Goal: Task Accomplishment & Management: Manage account settings

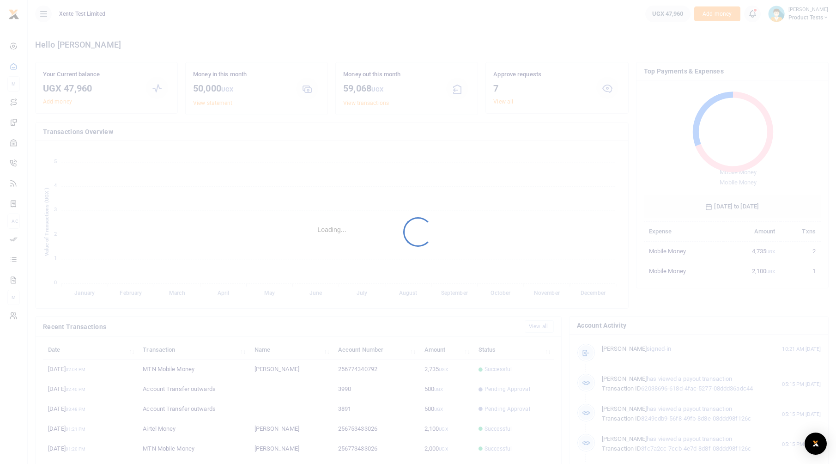
scroll to position [123, 170]
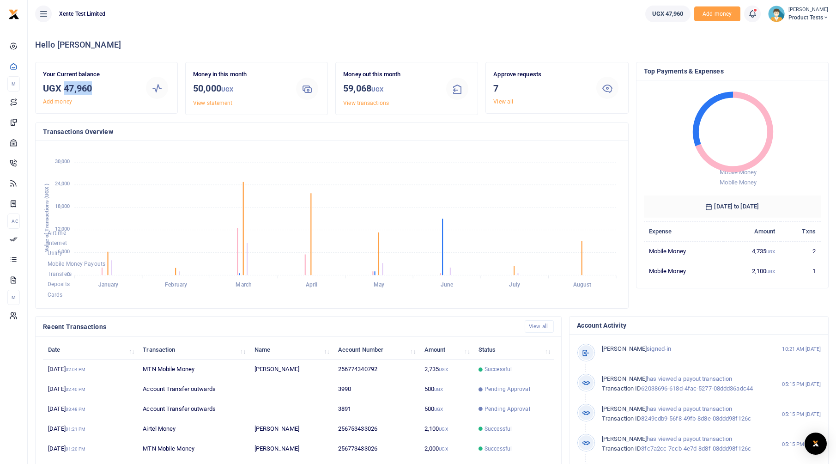
drag, startPoint x: 64, startPoint y: 90, endPoint x: 97, endPoint y: 88, distance: 33.3
click at [97, 88] on h3 "UGX 47,960" at bounding box center [89, 88] width 93 height 14
drag, startPoint x: 97, startPoint y: 88, endPoint x: 256, endPoint y: 49, distance: 163.5
click at [254, 49] on h4 "Hello Francis" at bounding box center [431, 45] width 793 height 10
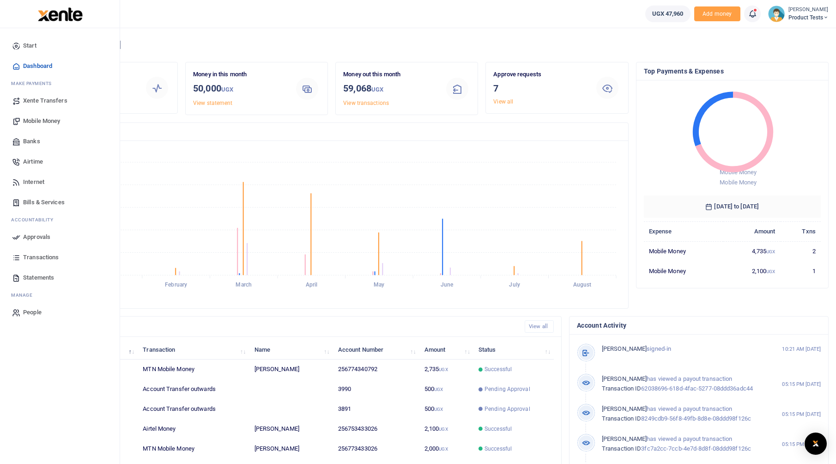
click at [17, 102] on icon at bounding box center [16, 100] width 8 height 8
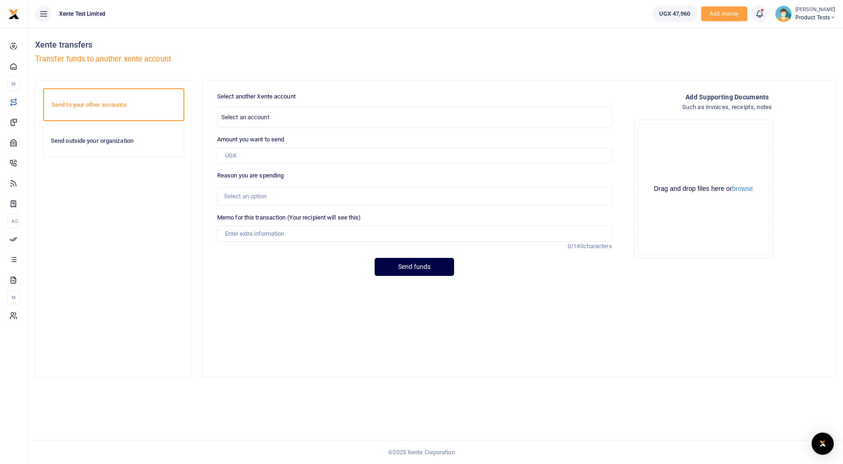
click at [281, 119] on span "Select an account" at bounding box center [414, 116] width 394 height 14
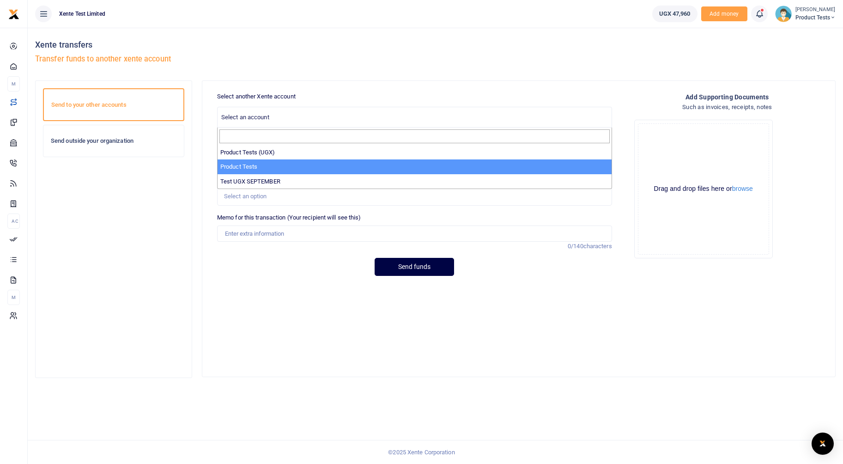
select select "2872"
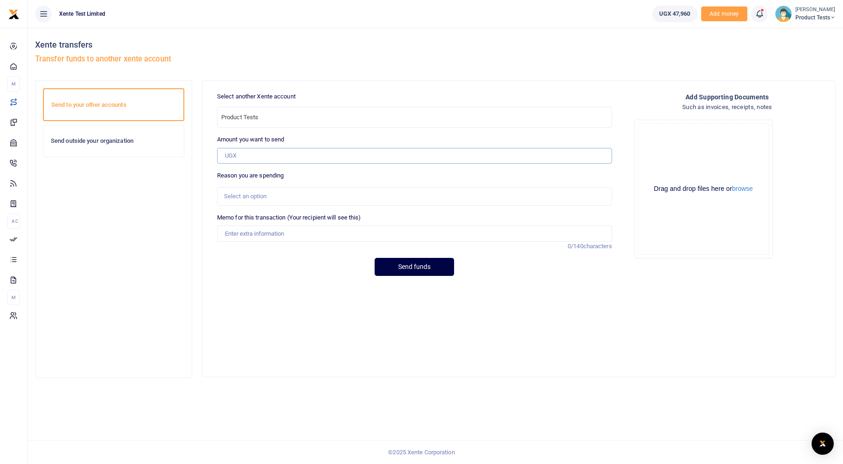
click at [250, 154] on input "Amount you want to send" at bounding box center [414, 156] width 395 height 16
type input "500"
select select "2872"
type input "Test funds"
click at [307, 195] on div "Select an option" at bounding box center [411, 196] width 374 height 9
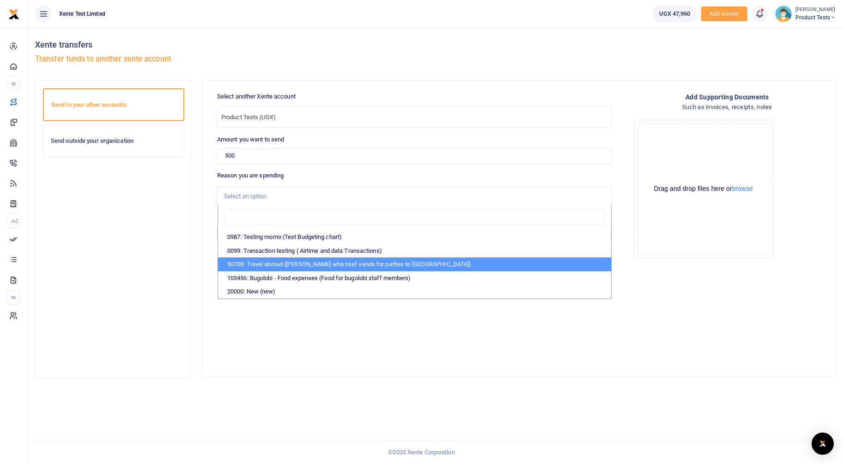
click at [389, 264] on li "50708: Travel abroad (Chaps who nssf sends for parties to Dubai)" at bounding box center [414, 264] width 393 height 14
select select "82"
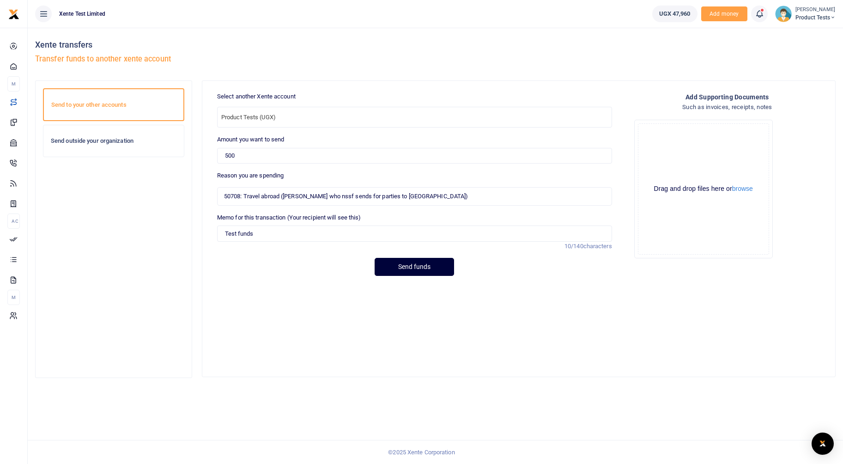
click at [428, 267] on button "Send funds" at bounding box center [413, 267] width 79 height 18
click at [107, 145] on div "Send outside your organization" at bounding box center [113, 140] width 140 height 31
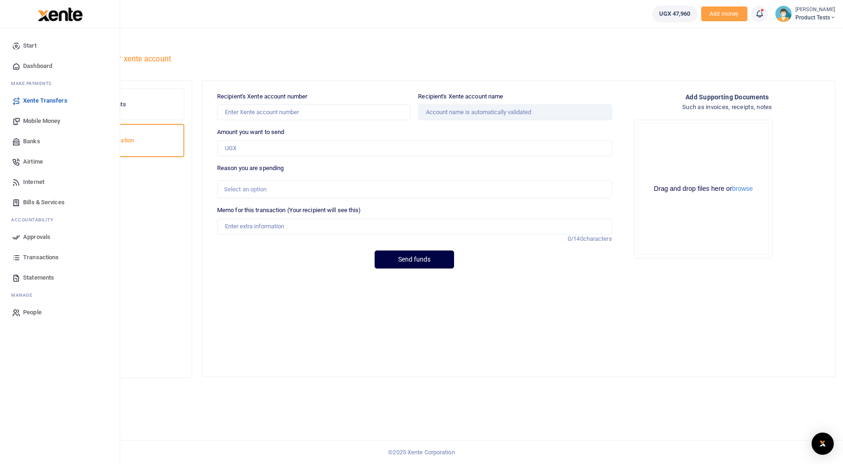
click at [25, 122] on span "Mobile Money" at bounding box center [41, 120] width 37 height 9
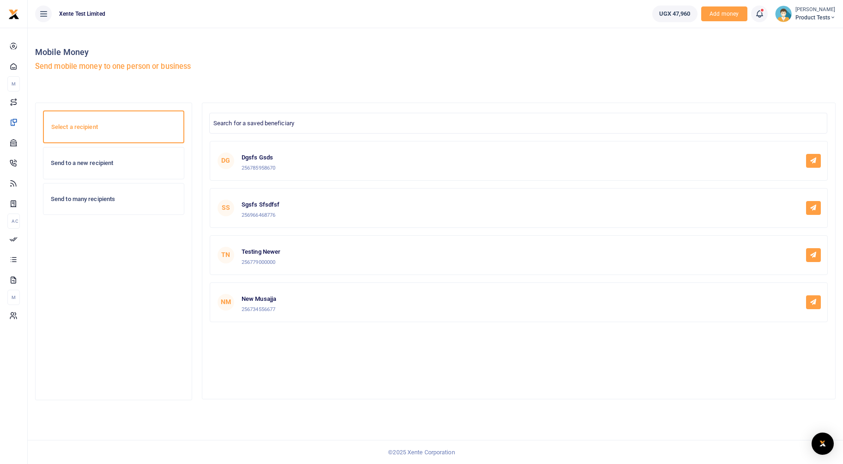
click at [122, 164] on h6 "Send to a new recipient" at bounding box center [114, 162] width 126 height 7
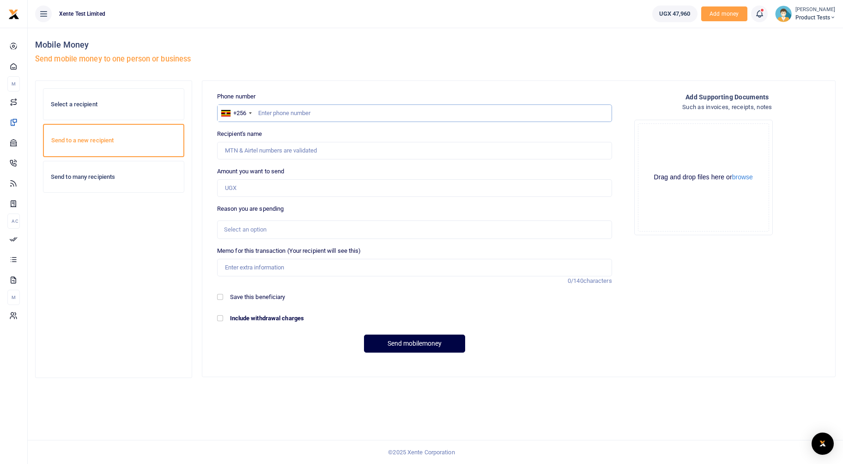
click at [327, 110] on input "text" at bounding box center [414, 113] width 395 height 18
click at [137, 110] on div "Select a recipient" at bounding box center [113, 104] width 140 height 31
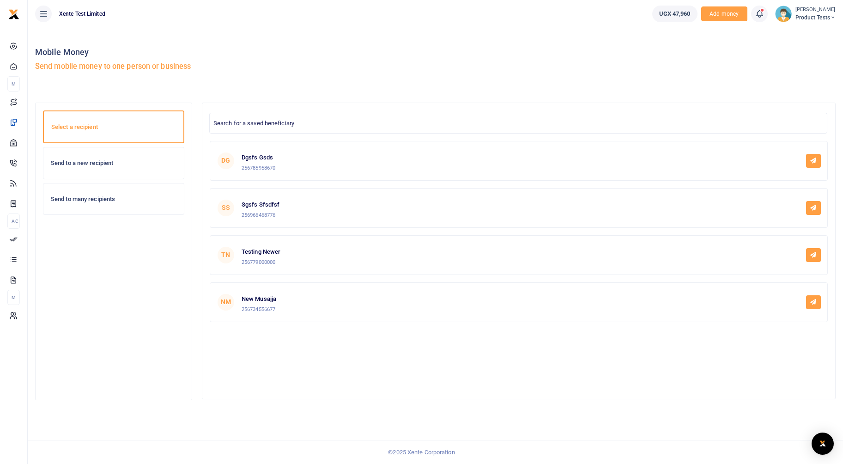
click at [79, 165] on h6 "Send to a new recipient" at bounding box center [114, 162] width 126 height 7
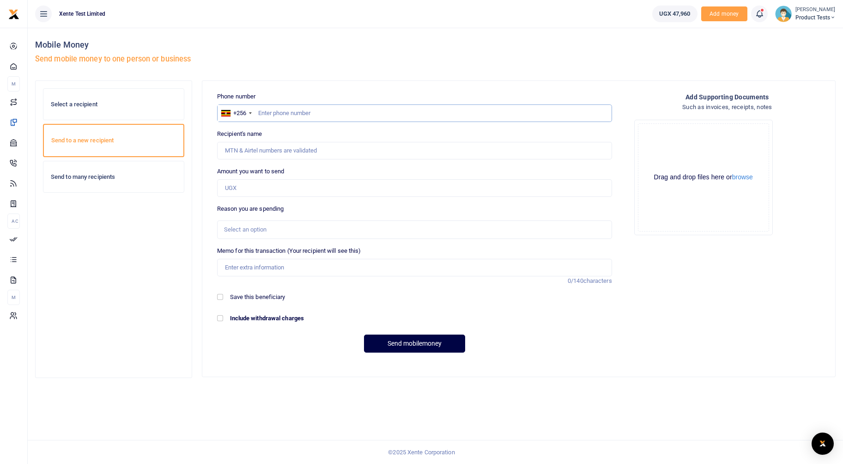
click at [359, 113] on input "text" at bounding box center [414, 113] width 395 height 18
type input "705422704"
type input "Arthur Edeet"
type input "705422704"
drag, startPoint x: 224, startPoint y: 153, endPoint x: 276, endPoint y: 150, distance: 51.3
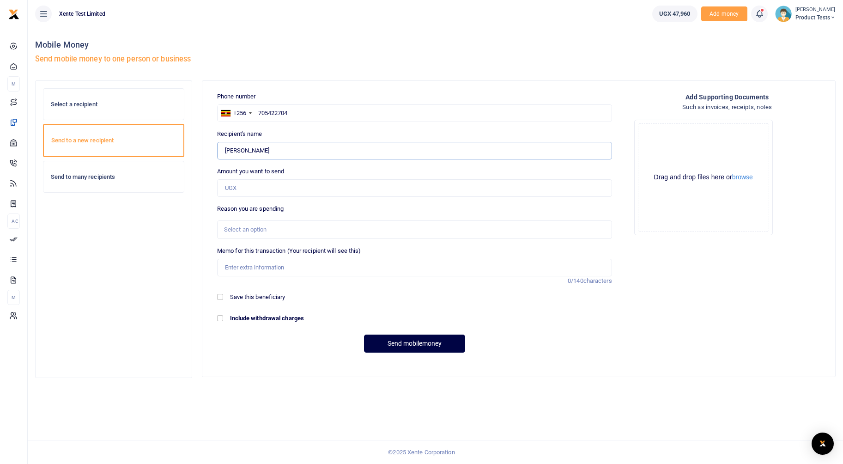
click at [276, 150] on input "Found" at bounding box center [414, 151] width 395 height 18
click at [349, 169] on div "Amount you want to send Amount is required." at bounding box center [414, 182] width 395 height 30
drag, startPoint x: 250, startPoint y: 192, endPoint x: 255, endPoint y: 193, distance: 4.7
click at [250, 192] on input "Amount you want to send" at bounding box center [414, 188] width 395 height 18
type input "1,000"
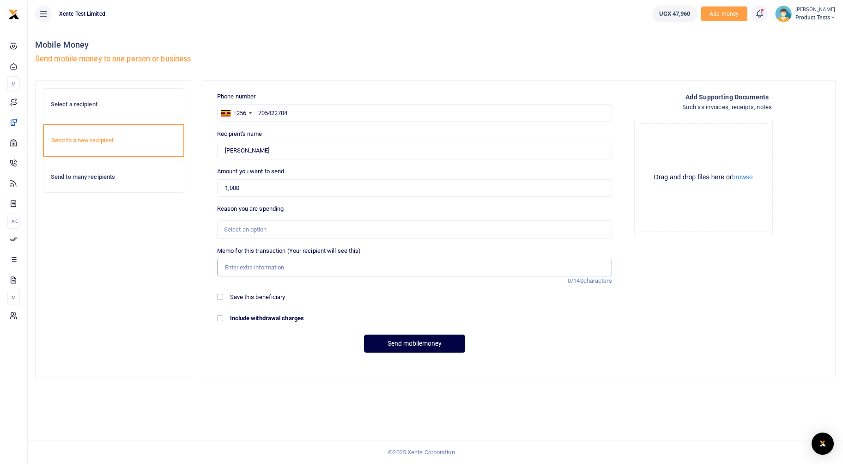
type input "travel US"
click at [274, 232] on div "Select an option" at bounding box center [411, 229] width 374 height 9
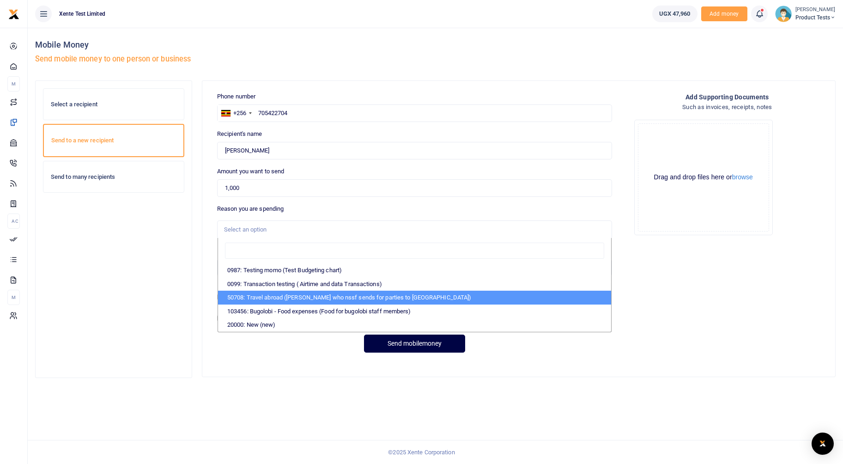
click at [269, 293] on li "50708: Travel abroad ([PERSON_NAME] who nssf sends for parties to [GEOGRAPHIC_D…" at bounding box center [414, 297] width 393 height 14
select select "82"
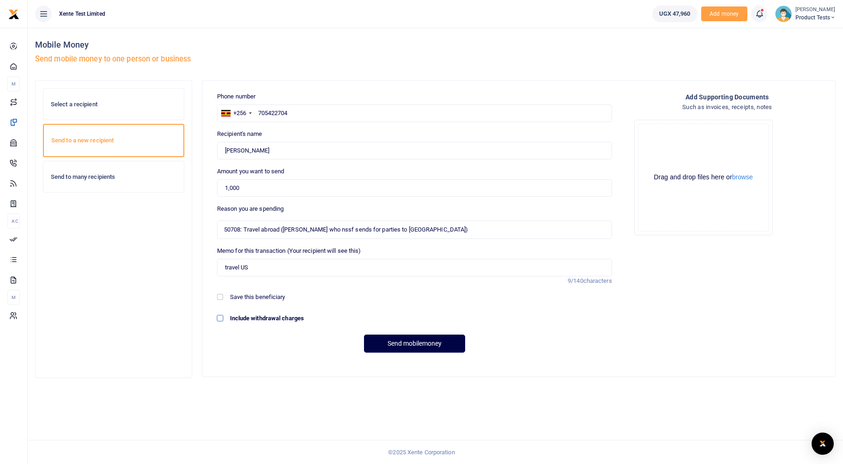
click at [220, 316] on input "Include withdrawal charges" at bounding box center [220, 318] width 6 height 6
checkbox input "true"
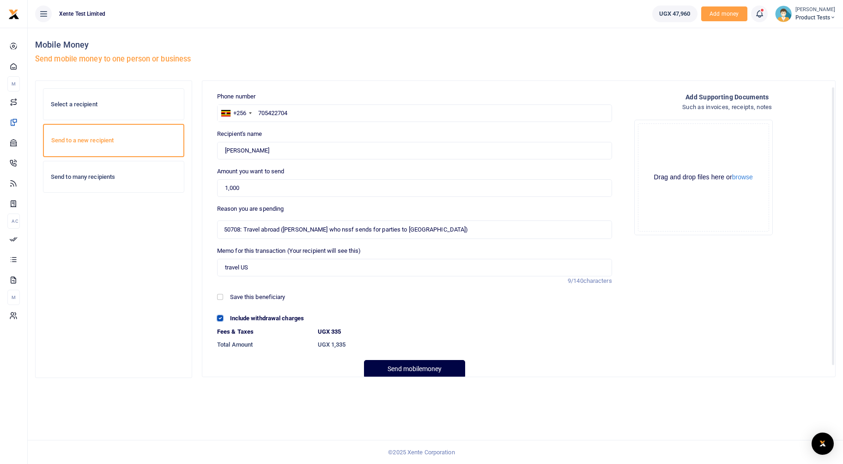
scroll to position [16, 0]
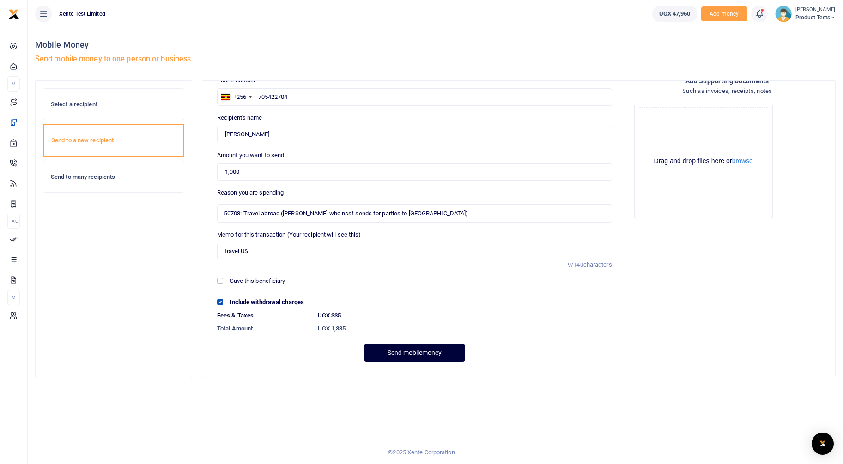
click at [408, 351] on button "Send mobilemoney" at bounding box center [414, 352] width 101 height 18
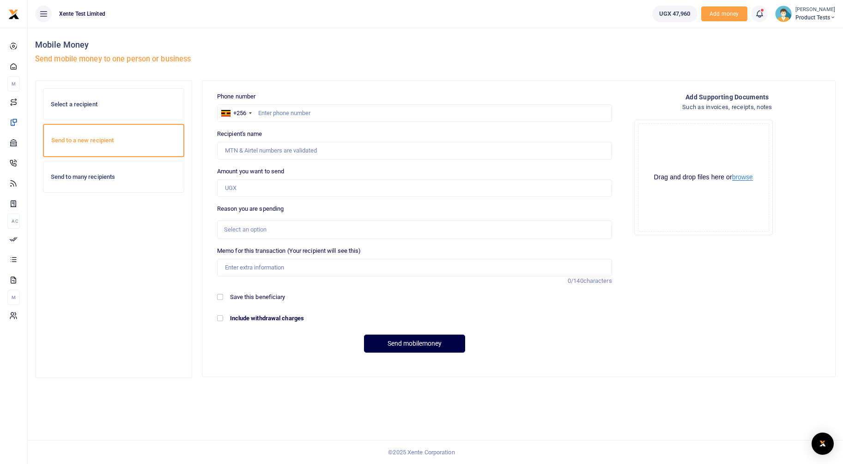
click at [748, 178] on button "browse" at bounding box center [742, 177] width 21 height 7
click at [83, 180] on h6 "Send to many recipients" at bounding box center [114, 176] width 126 height 7
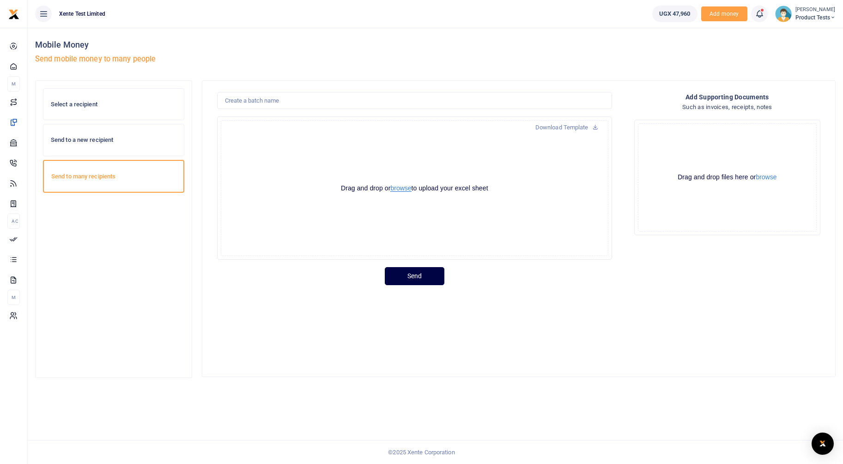
click at [409, 190] on button "browse" at bounding box center [400, 188] width 21 height 7
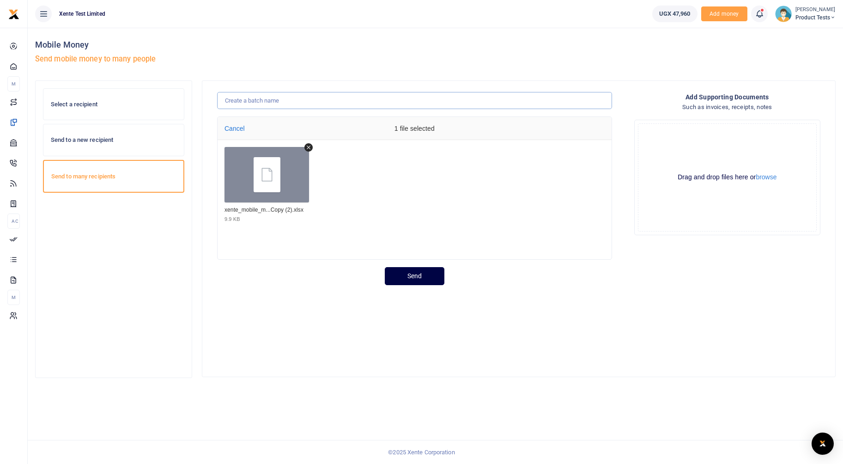
click at [283, 106] on input "text" at bounding box center [414, 101] width 395 height 18
drag, startPoint x: 307, startPoint y: 99, endPoint x: 258, endPoint y: 103, distance: 49.1
click at [258, 103] on input "facilitation fgor nune" at bounding box center [414, 101] width 395 height 18
click at [293, 97] on input "facilitation for" at bounding box center [414, 101] width 395 height 18
type input "facilitation for june"
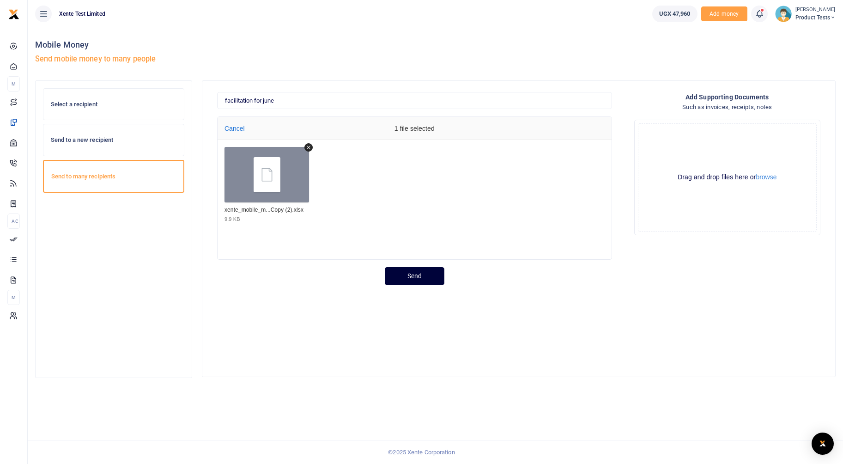
click at [421, 275] on button "Send" at bounding box center [415, 276] width 60 height 18
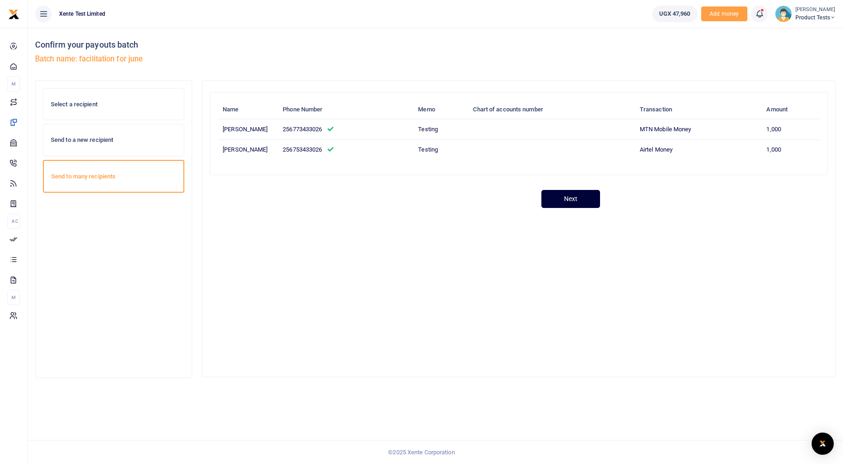
click at [580, 208] on button "Next" at bounding box center [570, 199] width 59 height 18
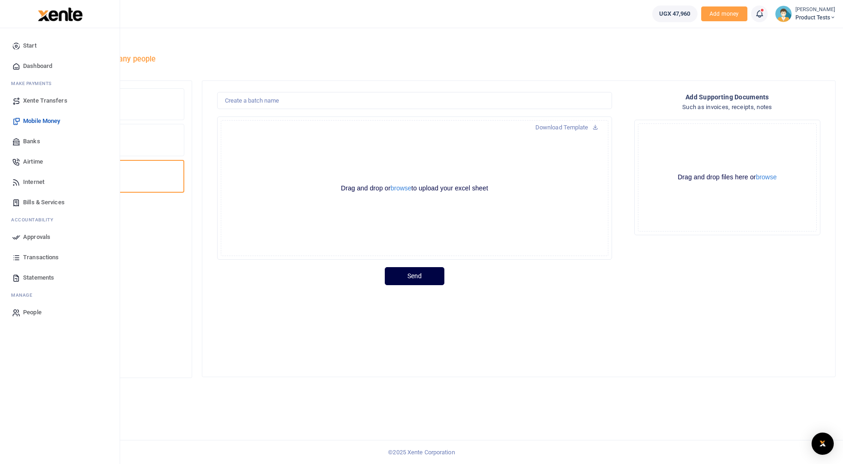
click at [27, 140] on span "Banks" at bounding box center [31, 141] width 17 height 9
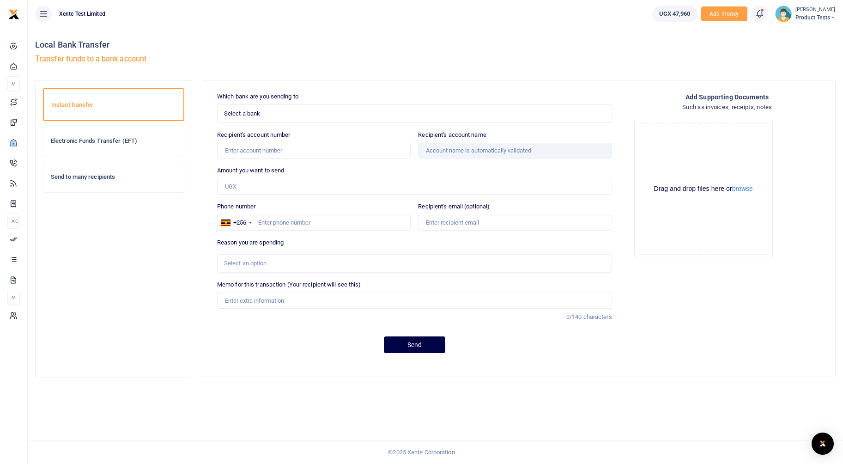
click at [329, 117] on span "Select a bank" at bounding box center [411, 113] width 374 height 9
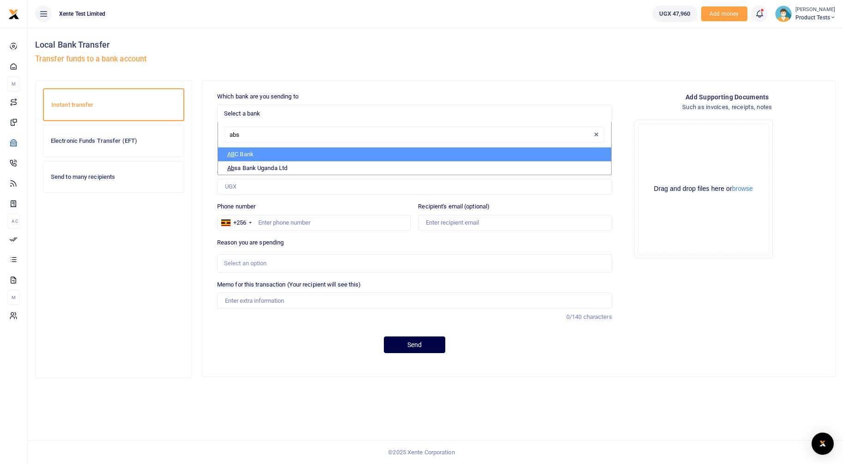
type input "absa"
click at [333, 150] on li "Absa Bank Uganda Ltd" at bounding box center [414, 154] width 393 height 14
select select "ABSA"
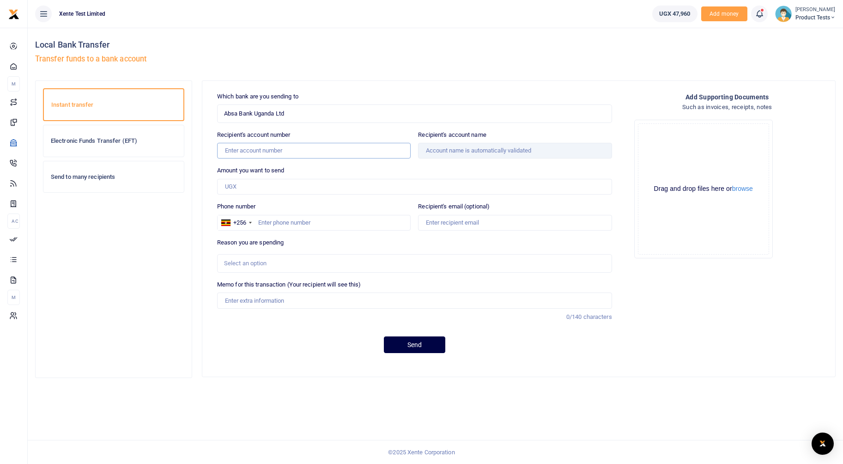
click at [332, 148] on input "Recipient's account number" at bounding box center [313, 151] width 193 height 16
type input "6006110221"
click at [408, 119] on div "Absa Bank Uganda Ltd Select an option... Select a bank ABC Bank Absa Bank Ugand…" at bounding box center [414, 113] width 395 height 18
type input "Francis Nkurunungi"
drag, startPoint x: 456, startPoint y: 155, endPoint x: 406, endPoint y: 151, distance: 50.0
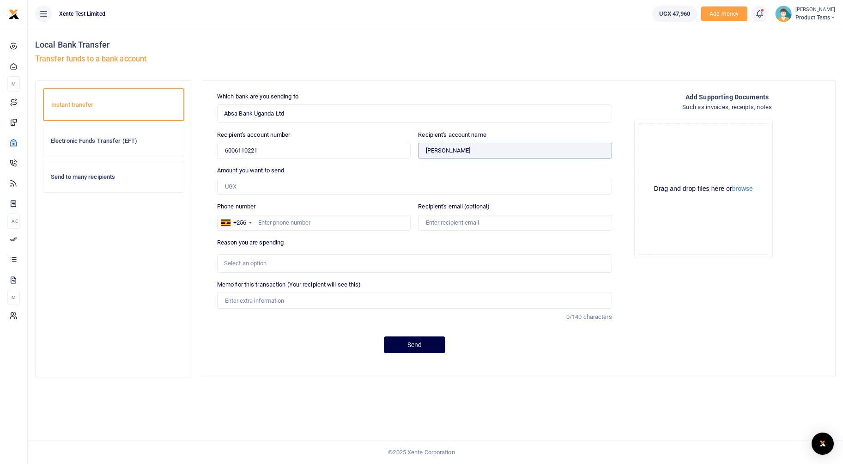
click at [406, 151] on div "Which bank are you sending to Absa Bank Uganda Ltd Select an option... Select a…" at bounding box center [414, 226] width 402 height 269
click at [407, 171] on div "Amount you want to send Amount is required." at bounding box center [414, 180] width 395 height 29
click at [277, 187] on input "Amount you want to send" at bounding box center [414, 187] width 395 height 16
click at [221, 266] on div "Select an option" at bounding box center [414, 263] width 394 height 10
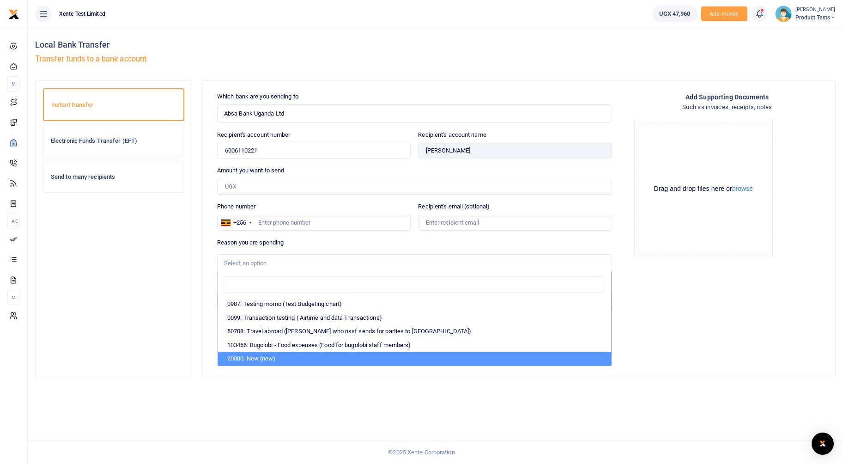
drag, startPoint x: 271, startPoint y: 375, endPoint x: 268, endPoint y: 365, distance: 10.7
click at [271, 375] on div "Which bank are you sending to Absa Bank Uganda Ltd Select an option... Select a…" at bounding box center [518, 228] width 632 height 295
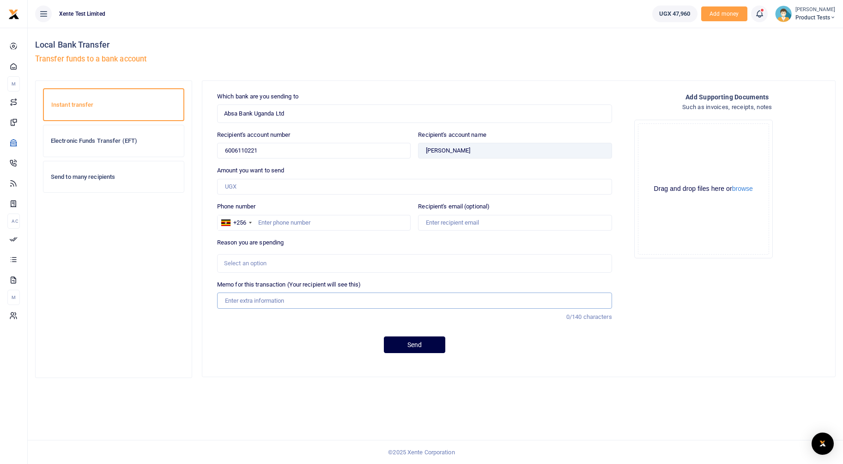
click at [268, 306] on input "Memo for this transaction (Your recipient will see this)" at bounding box center [414, 300] width 395 height 16
click at [221, 336] on div "Send" at bounding box center [414, 344] width 395 height 17
click at [138, 180] on h6 "Send to many recipients" at bounding box center [114, 176] width 126 height 7
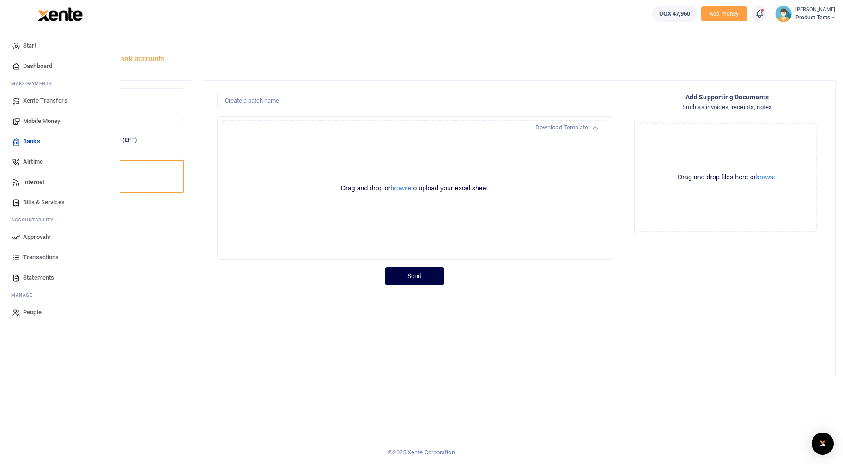
click at [28, 161] on span "Airtime" at bounding box center [33, 161] width 20 height 9
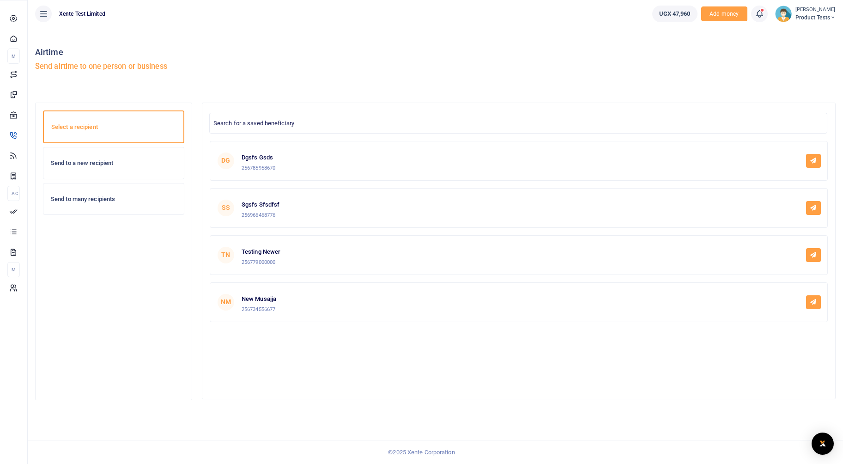
click at [14, 159] on icon at bounding box center [13, 155] width 8 height 8
click at [96, 164] on h6 "Send to a new recipient" at bounding box center [114, 162] width 126 height 7
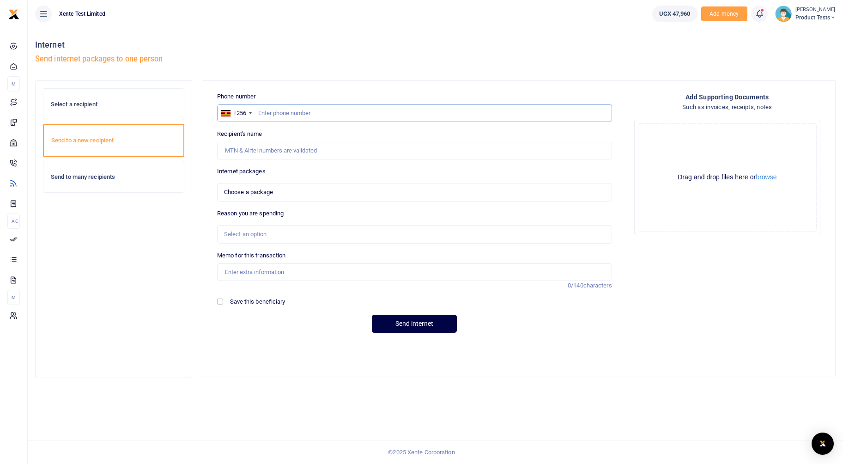
click at [328, 110] on input "text" at bounding box center [414, 113] width 395 height 18
type input "773433026"
select select
type input "[PERSON_NAME]"
type input "773433026"
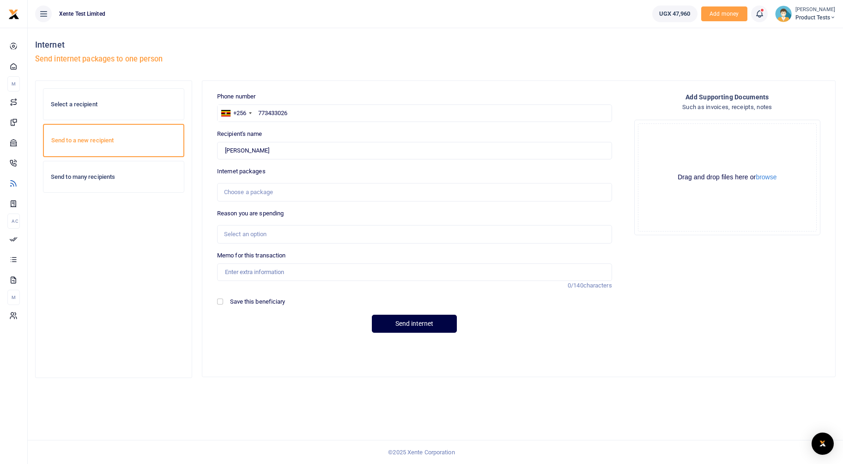
click at [274, 185] on div "Choose a package" at bounding box center [414, 192] width 395 height 18
click at [274, 191] on div "Choose a package" at bounding box center [411, 191] width 374 height 9
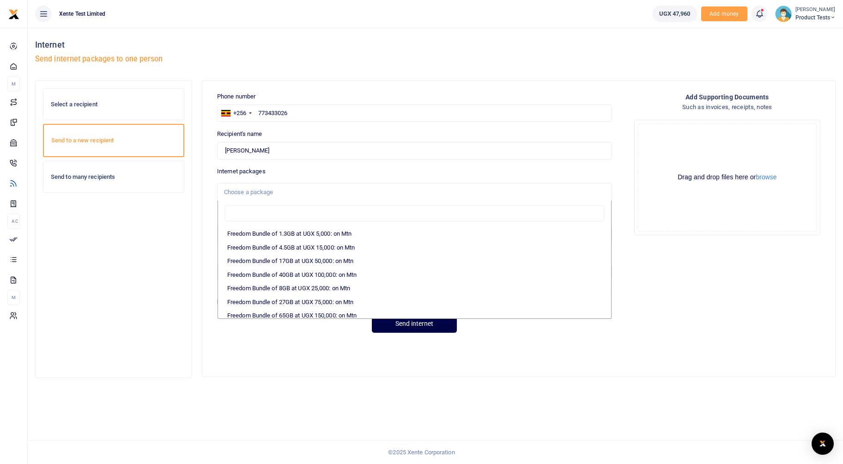
scroll to position [221, 0]
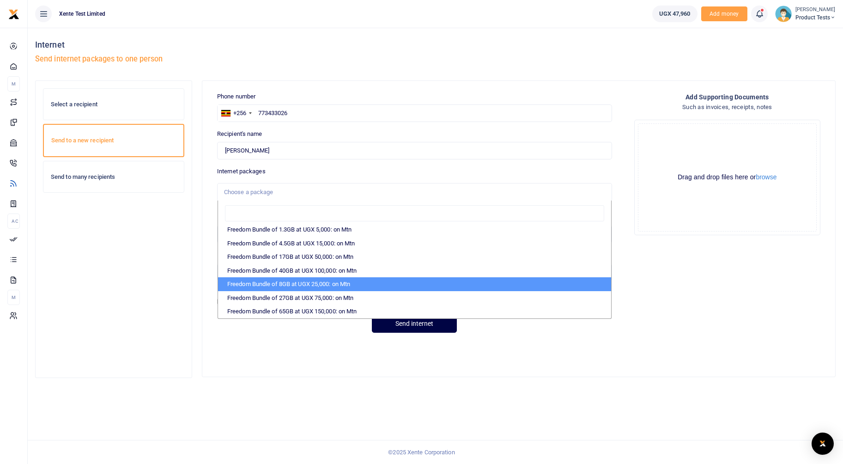
click at [283, 285] on li "Freedom Bundle of 8GB at UGX 25,000: on Mtn" at bounding box center [414, 284] width 393 height 14
select select "CXpJYDqUGIMMdw3YXKilkHgDfDdQtk95lGs21rsV6mx7Od399NjbUA=="
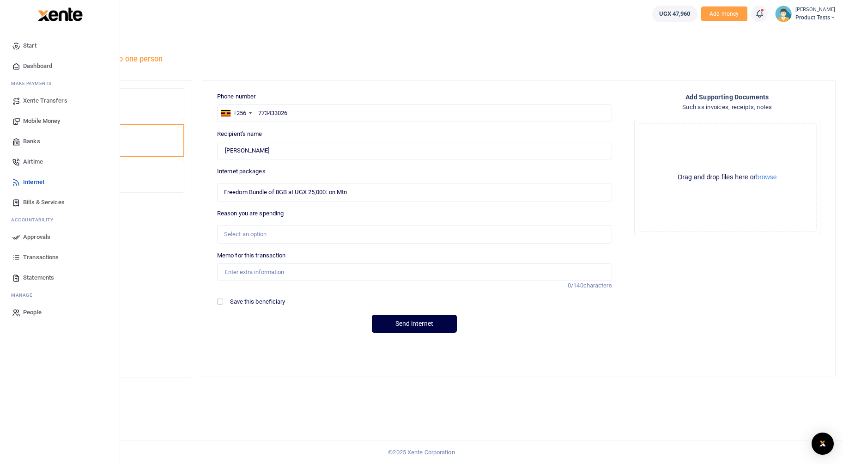
click at [42, 204] on span "Bills & Services" at bounding box center [44, 202] width 42 height 9
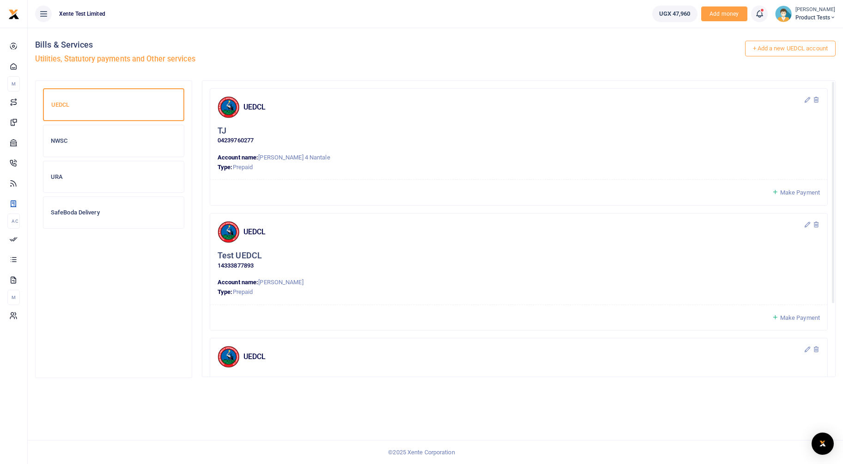
click at [803, 191] on span "Make Payment" at bounding box center [800, 192] width 40 height 7
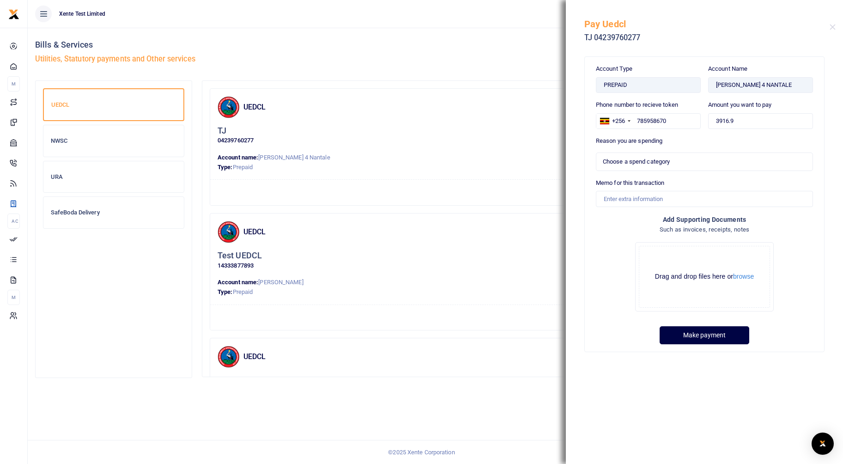
select select
click at [834, 30] on button "Close" at bounding box center [832, 27] width 6 height 6
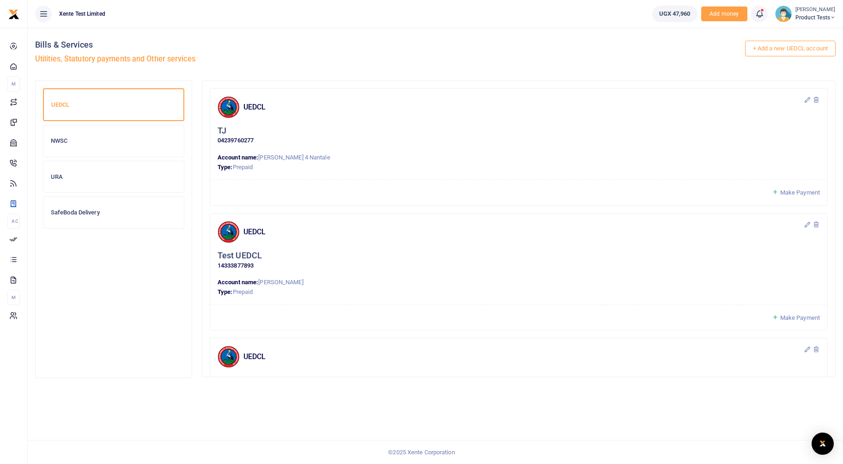
click at [108, 135] on div "NWSC" at bounding box center [113, 140] width 140 height 31
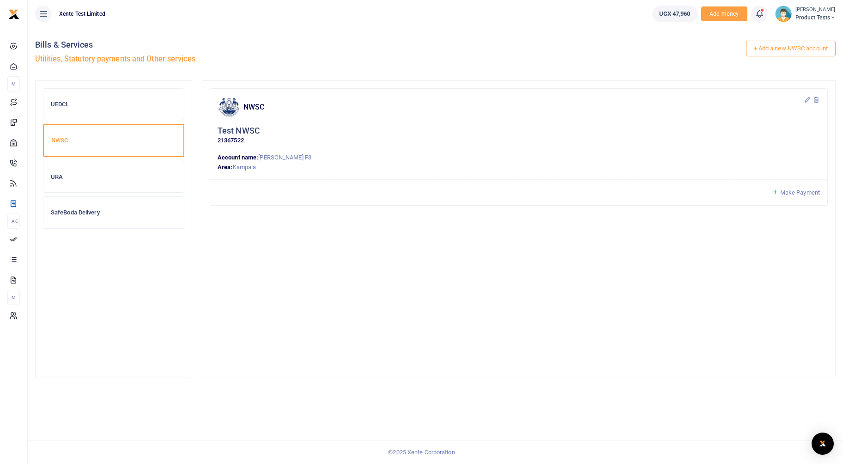
click at [54, 177] on h6 "URA" at bounding box center [114, 176] width 126 height 7
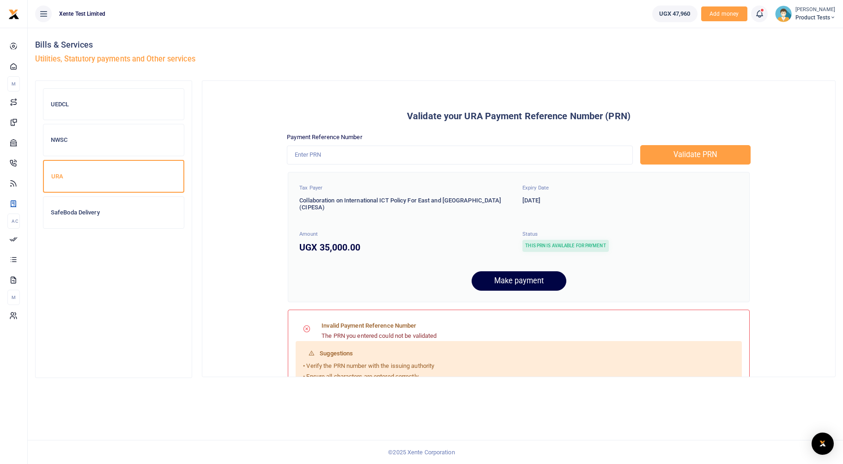
click at [73, 143] on h6 "NWSC" at bounding box center [114, 139] width 126 height 7
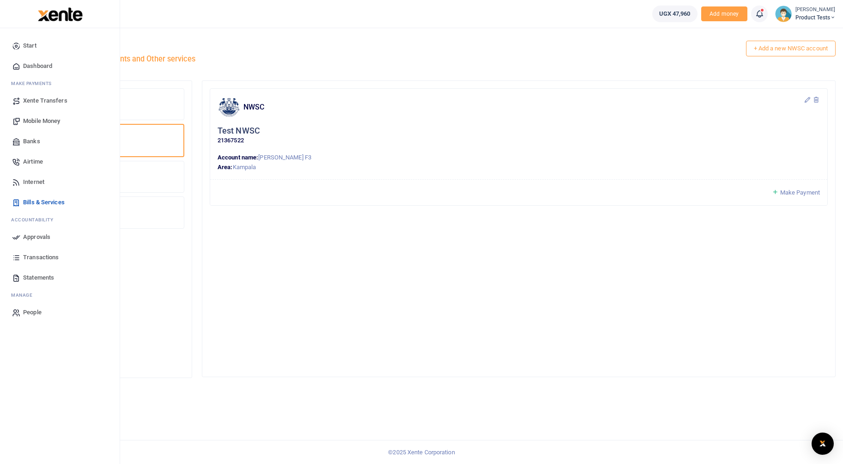
click at [36, 235] on span "Approvals" at bounding box center [36, 236] width 27 height 9
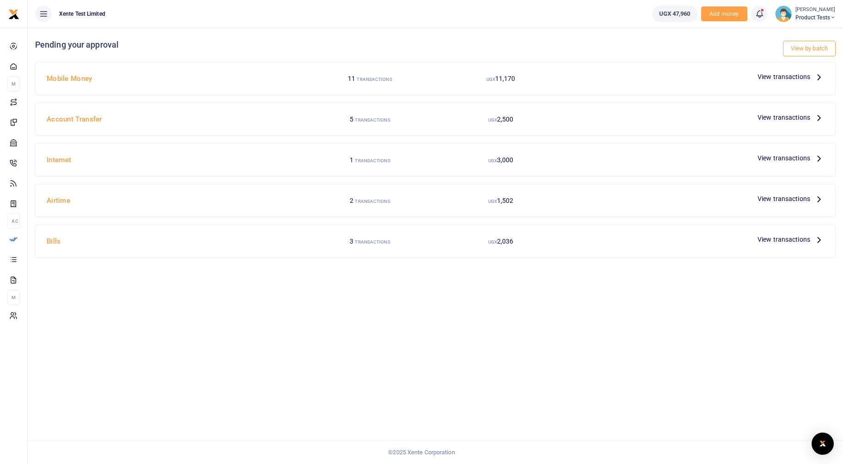
click at [777, 76] on span "View transactions" at bounding box center [783, 77] width 53 height 10
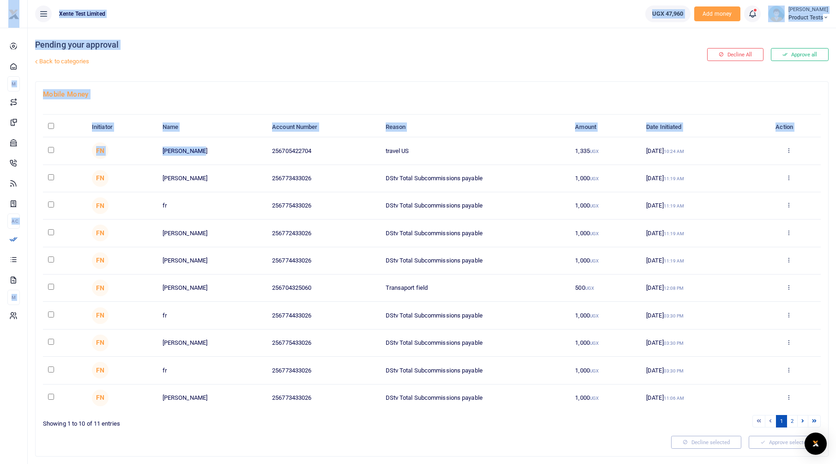
drag, startPoint x: 157, startPoint y: 152, endPoint x: 198, endPoint y: 152, distance: 40.6
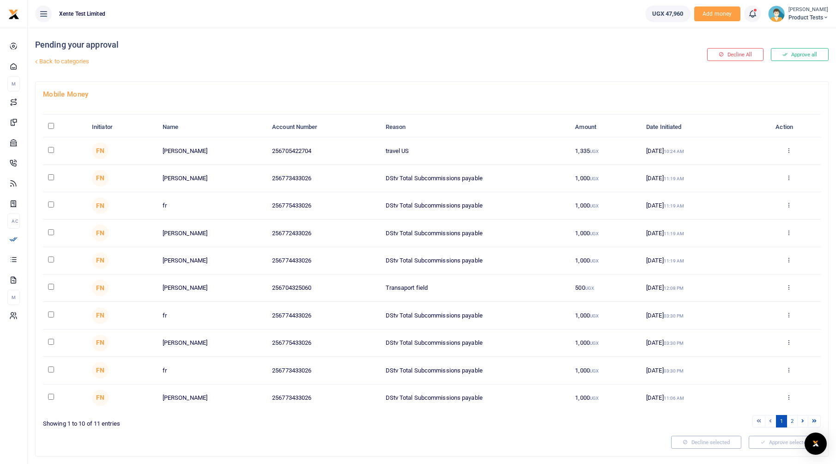
drag, startPoint x: 198, startPoint y: 152, endPoint x: 284, endPoint y: 151, distance: 86.3
click at [276, 155] on td "256705422704" at bounding box center [323, 150] width 113 height 27
click at [51, 150] on input "checkbox" at bounding box center [51, 150] width 6 height 6
checkbox input "true"
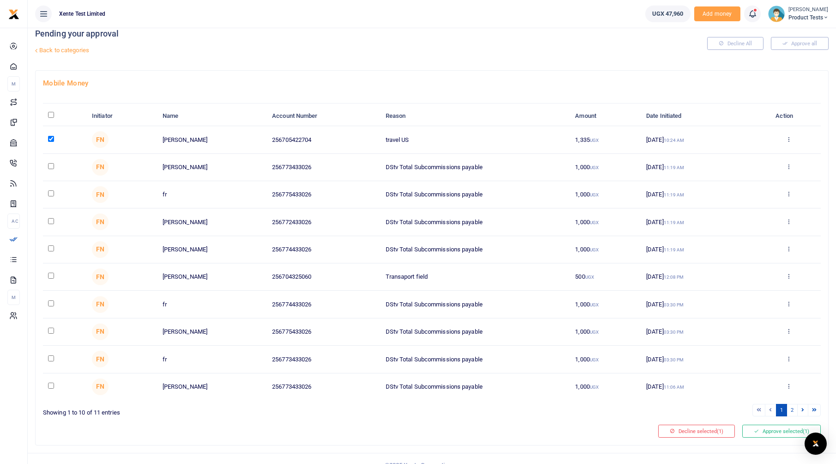
scroll to position [24, 0]
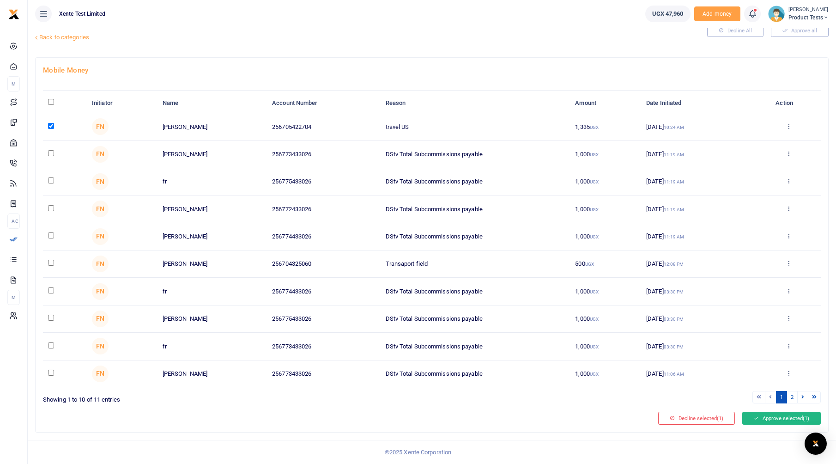
click at [769, 420] on button "Approve selected (1)" at bounding box center [781, 417] width 78 height 13
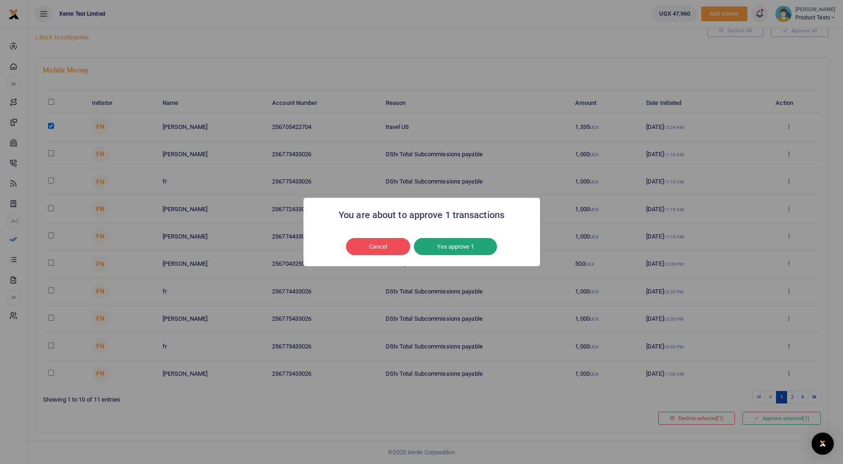
click at [463, 241] on button "Yes approve 1" at bounding box center [455, 247] width 83 height 18
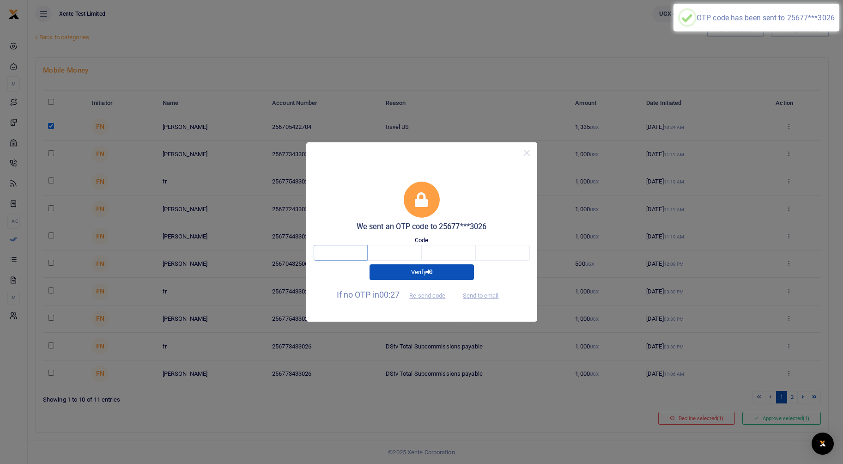
click at [352, 251] on input "text" at bounding box center [340, 253] width 54 height 16
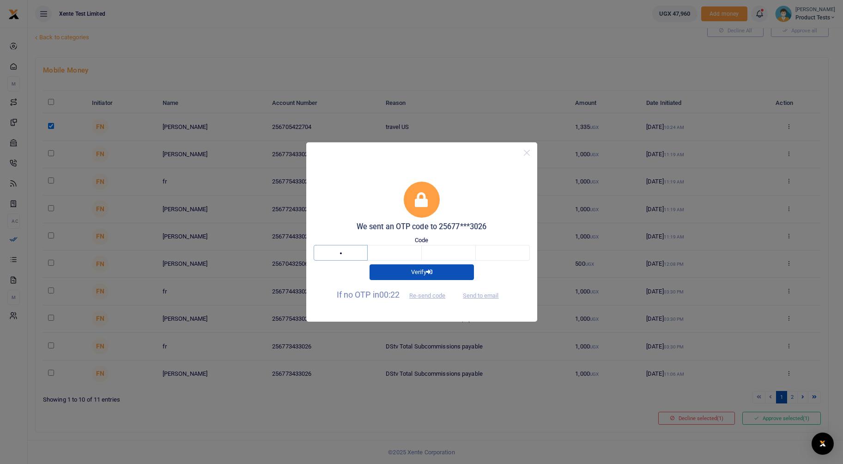
type input "2"
type input "6"
type input "1"
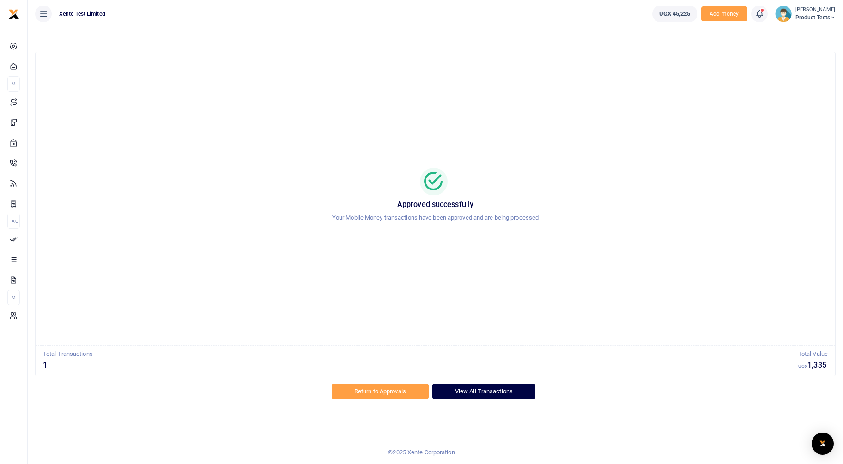
click at [503, 388] on link "View All Transactions" at bounding box center [483, 391] width 103 height 16
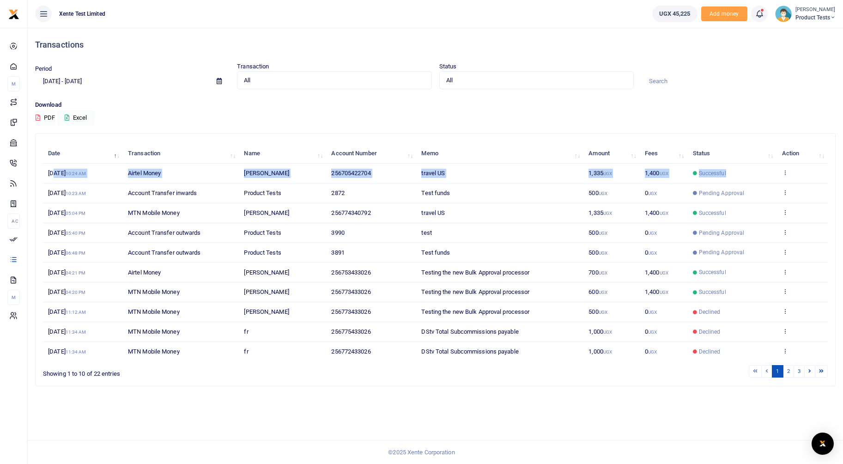
drag, startPoint x: 733, startPoint y: 175, endPoint x: 53, endPoint y: 175, distance: 680.5
click at [53, 175] on tr "18th Aug 2025 10:24 AM Airtel Money Arthur Edeet 256705422704 travel US 1,335 U…" at bounding box center [435, 173] width 784 height 20
drag, startPoint x: 53, startPoint y: 175, endPoint x: 186, endPoint y: 112, distance: 147.4
click at [185, 112] on div "Download PDF Excel" at bounding box center [435, 112] width 800 height 25
drag, startPoint x: 303, startPoint y: 86, endPoint x: 324, endPoint y: 84, distance: 20.9
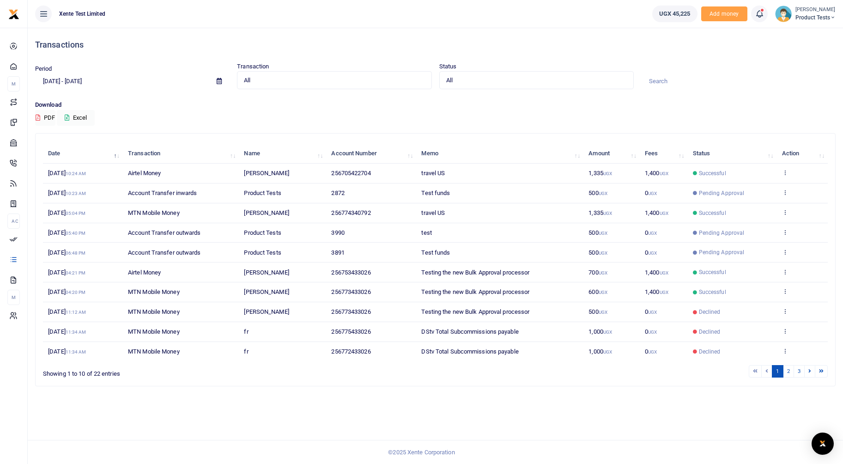
click at [304, 86] on div "All Select an option... All Airtime Internet Utilities Invoices Mobile Money Pa…" at bounding box center [334, 80] width 194 height 18
click at [469, 81] on span "All" at bounding box center [533, 80] width 174 height 9
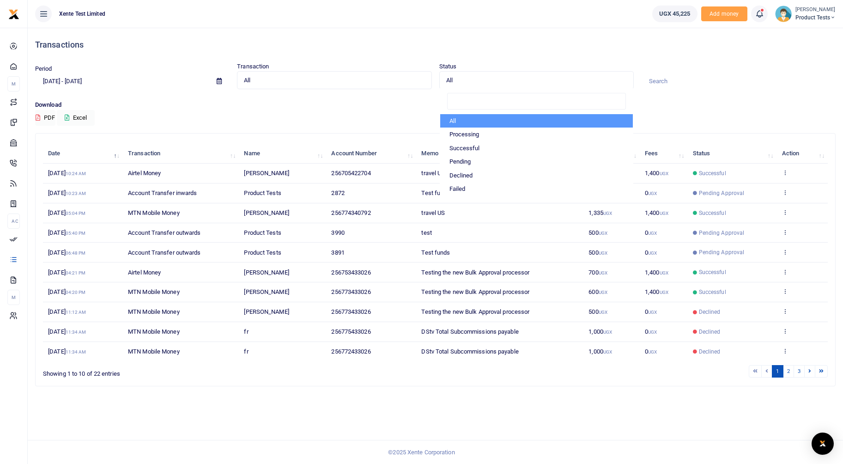
click at [149, 95] on div "Period 07/20/2025 - 08/18/2025 Transaction All Select an option... All Airtime …" at bounding box center [434, 81] width 807 height 38
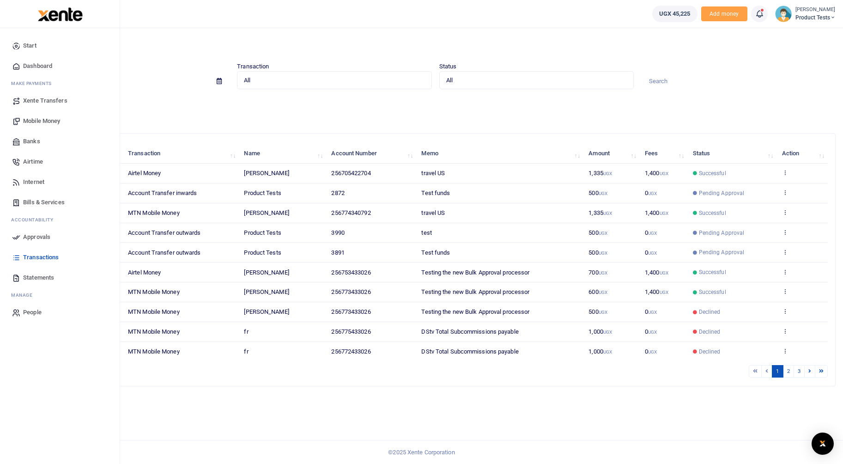
click at [45, 278] on span "Statements" at bounding box center [38, 277] width 31 height 9
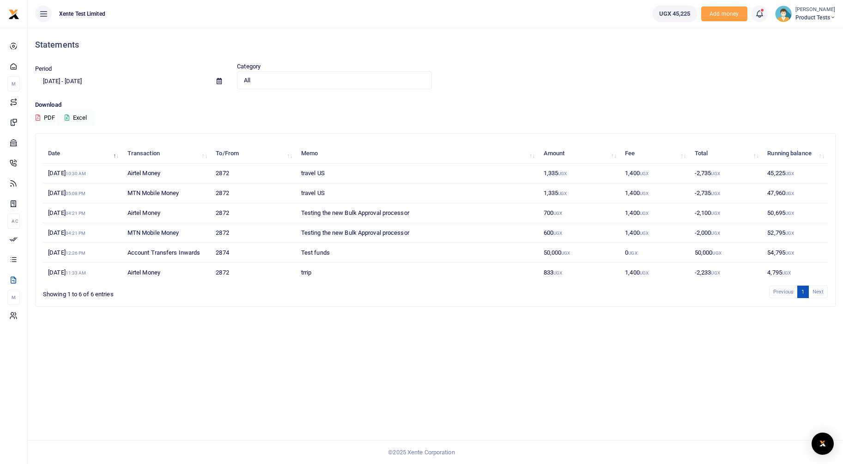
click at [819, 14] on span "Product Tests" at bounding box center [815, 17] width 40 height 8
click at [634, 82] on div "Period [DATE] - [DATE] Category All Select an option... All Credit Debit Transa…" at bounding box center [434, 75] width 807 height 27
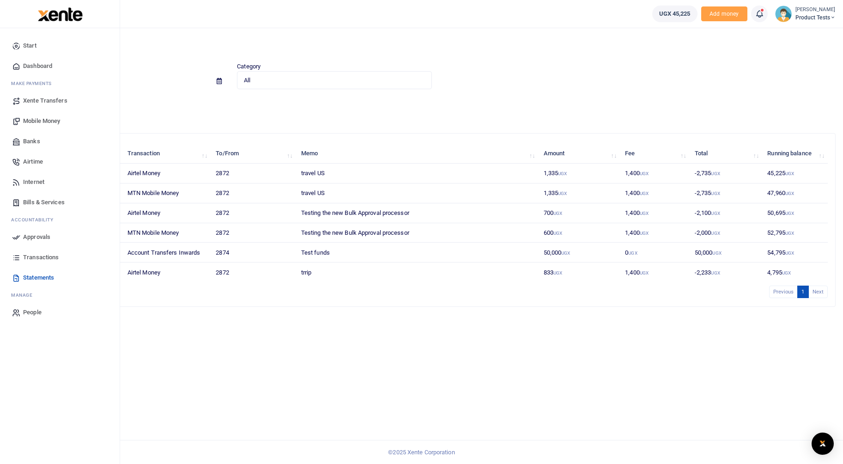
click at [40, 258] on span "Transactions" at bounding box center [41, 257] width 36 height 9
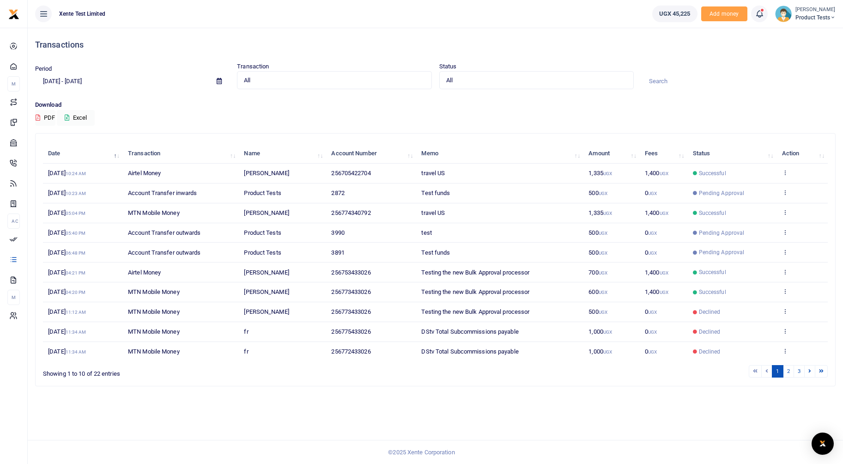
click at [787, 169] on td "View details Send again" at bounding box center [801, 173] width 51 height 20
click at [781, 166] on td "View details Send again" at bounding box center [801, 173] width 51 height 20
click at [783, 172] on icon at bounding box center [785, 172] width 6 height 6
click at [740, 187] on link "View details" at bounding box center [750, 187] width 73 height 13
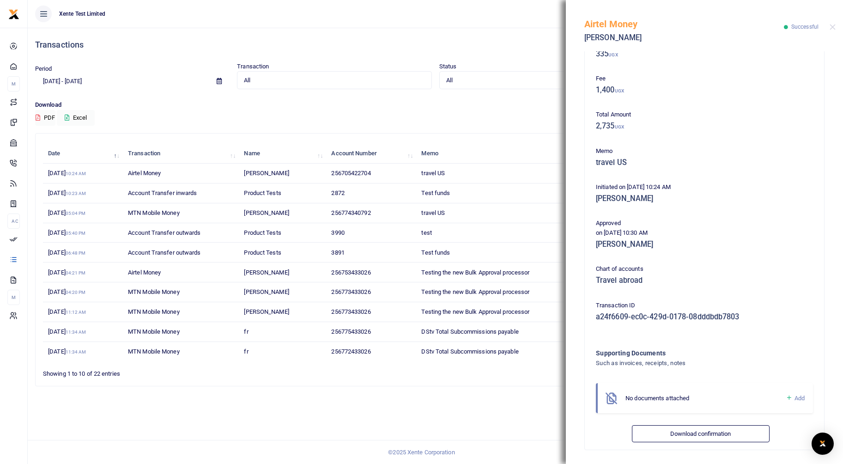
scroll to position [100, 0]
drag, startPoint x: 596, startPoint y: 187, endPoint x: 675, endPoint y: 285, distance: 125.7
click at [675, 285] on div "Phone number 256705422704 Amount 1,335 UGX MM withdrawal included 335 UGX Fee 1…" at bounding box center [704, 202] width 224 height 476
drag, startPoint x: 675, startPoint y: 285, endPoint x: 755, endPoint y: 210, distance: 109.4
click at [755, 210] on div "Phone number 256705422704 Amount 1,335 UGX MM withdrawal included 335 UGX Fee 1…" at bounding box center [704, 202] width 224 height 476
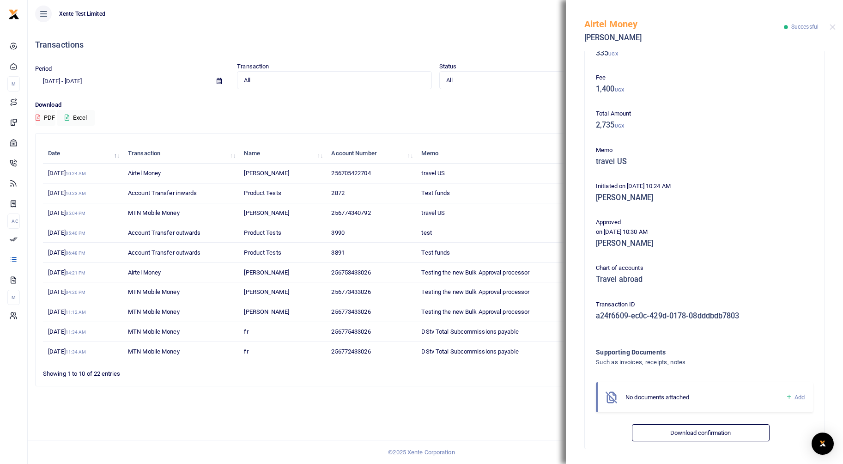
drag, startPoint x: 596, startPoint y: 185, endPoint x: 698, endPoint y: 244, distance: 117.3
click at [698, 244] on div "Phone number 256705422704 Amount 1,335 UGX MM withdrawal included 335 UGX Fee 1…" at bounding box center [704, 202] width 224 height 476
drag, startPoint x: 698, startPoint y: 244, endPoint x: 794, endPoint y: 178, distance: 116.9
click at [794, 178] on div "Phone number 256705422704 Amount 1,335 UGX MM withdrawal included 335 UGX Fee 1…" at bounding box center [704, 202] width 224 height 476
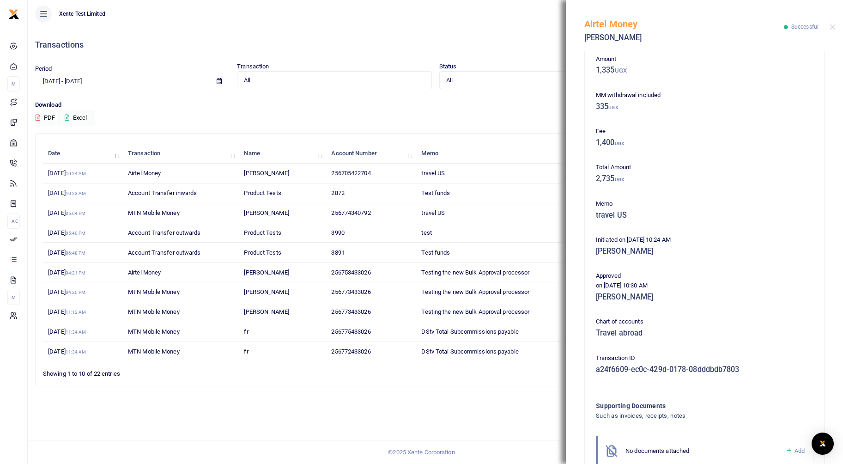
scroll to position [0, 0]
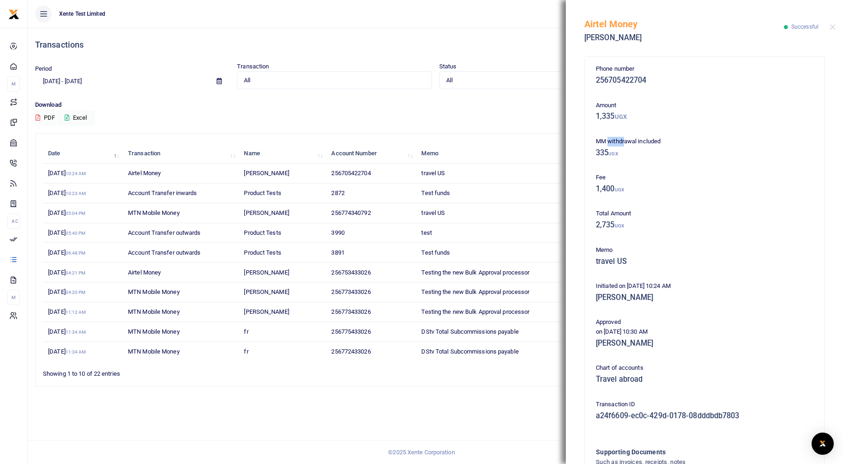
drag, startPoint x: 608, startPoint y: 135, endPoint x: 623, endPoint y: 143, distance: 16.5
click at [623, 143] on div "Phone number 256705422704 Amount 1,335 UGX MM withdrawal included 335 UGX Fee 1…" at bounding box center [704, 302] width 224 height 476
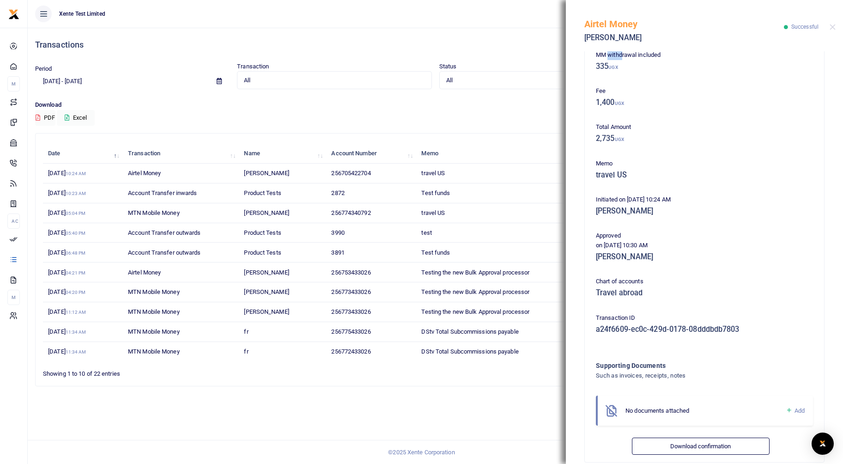
scroll to position [92, 0]
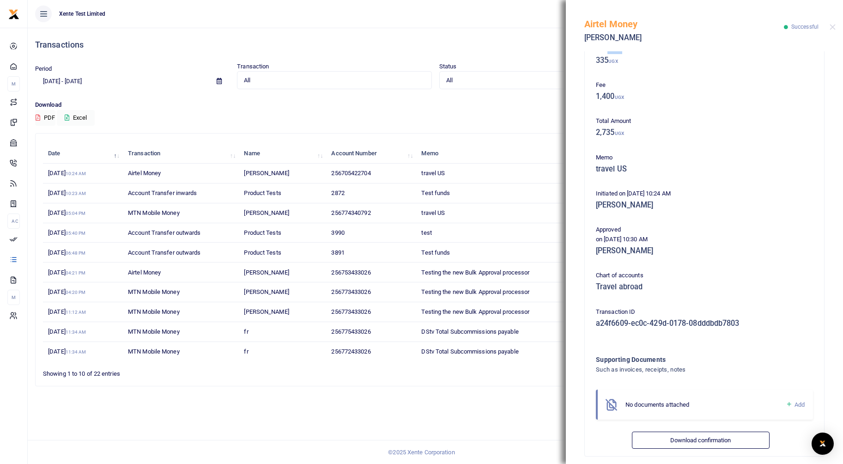
drag, startPoint x: 614, startPoint y: 195, endPoint x: 709, endPoint y: 194, distance: 94.2
click at [709, 194] on p "Initiated on 18th Aug 2025 10:24 AM" at bounding box center [704, 194] width 217 height 10
drag, startPoint x: 709, startPoint y: 194, endPoint x: 673, endPoint y: 204, distance: 37.2
click at [673, 204] on h5 "[PERSON_NAME]" at bounding box center [704, 204] width 217 height 9
drag, startPoint x: 672, startPoint y: 193, endPoint x: 693, endPoint y: 196, distance: 21.4
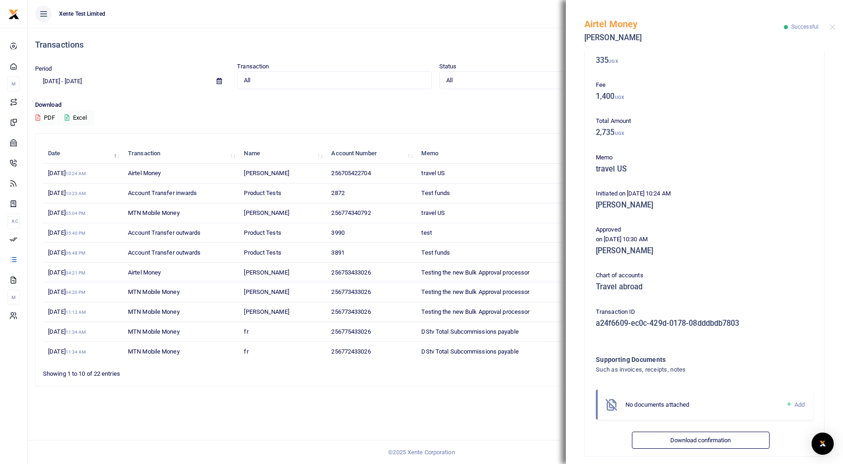
click at [693, 196] on p "Initiated on 18th Aug 2025 10:24 AM" at bounding box center [704, 194] width 217 height 10
drag, startPoint x: 693, startPoint y: 196, endPoint x: 631, endPoint y: 237, distance: 74.6
click at [632, 238] on p "on 18th Aug 2025 10:30 AM" at bounding box center [704, 240] width 217 height 10
drag, startPoint x: 647, startPoint y: 241, endPoint x: 677, endPoint y: 238, distance: 30.1
click at [677, 238] on p "on 18th Aug 2025 10:30 AM" at bounding box center [704, 240] width 217 height 10
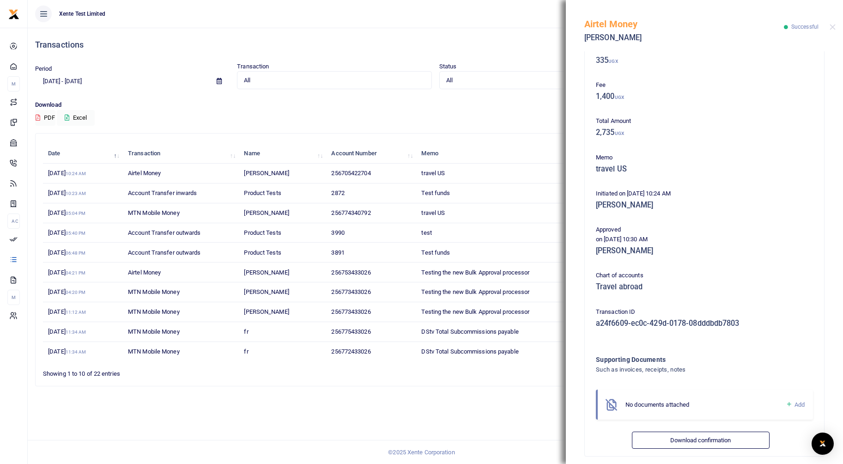
drag, startPoint x: 677, startPoint y: 238, endPoint x: 671, endPoint y: 245, distance: 9.5
click at [671, 250] on h5 "[PERSON_NAME]" at bounding box center [704, 250] width 217 height 9
drag, startPoint x: 650, startPoint y: 239, endPoint x: 637, endPoint y: 239, distance: 12.5
click at [637, 239] on p "on 18th Aug 2025 10:30 AM" at bounding box center [704, 240] width 217 height 10
drag, startPoint x: 637, startPoint y: 239, endPoint x: 596, endPoint y: 189, distance: 64.3
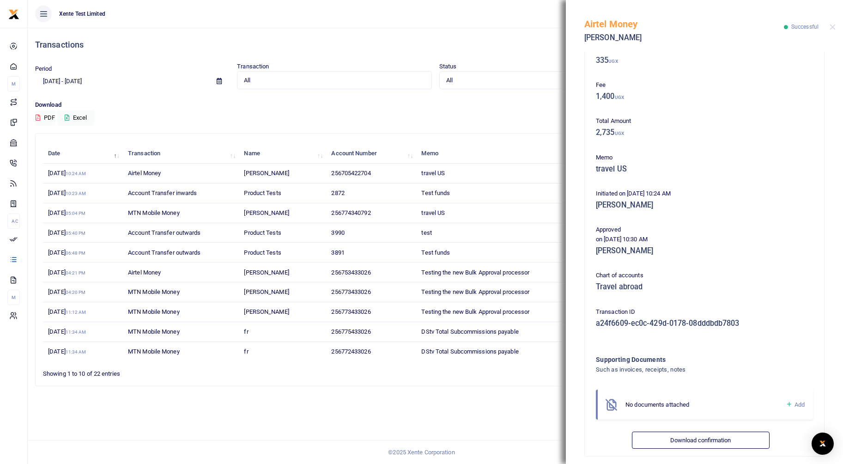
click at [596, 189] on div "Phone number 256705422704 Amount 1,335 UGX MM withdrawal included 335 UGX Fee 1…" at bounding box center [704, 210] width 224 height 476
click at [728, 233] on p "Approved" at bounding box center [704, 230] width 217 height 10
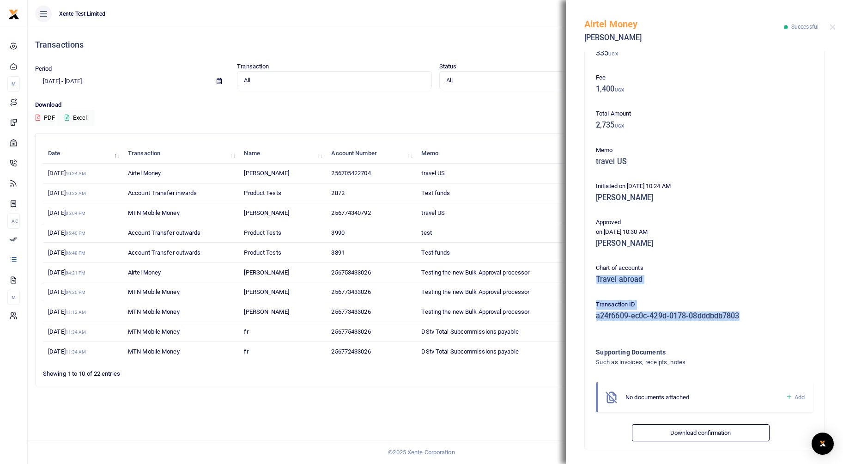
drag, startPoint x: 695, startPoint y: 317, endPoint x: 596, endPoint y: 294, distance: 102.0
click at [596, 294] on div "Phone number 256705422704 Amount 1,335 UGX MM withdrawal included 335 UGX Fee 1…" at bounding box center [704, 202] width 224 height 476
click at [715, 240] on h5 "[PERSON_NAME]" at bounding box center [704, 243] width 217 height 9
click at [832, 26] on button "Close" at bounding box center [832, 27] width 6 height 6
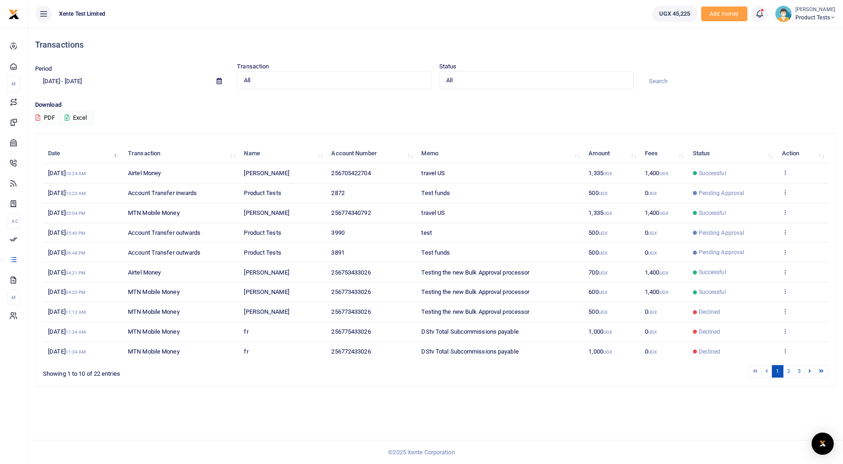
click at [819, 13] on span "Product Tests" at bounding box center [815, 17] width 40 height 8
click at [796, 67] on link "Account Settings" at bounding box center [796, 67] width 81 height 13
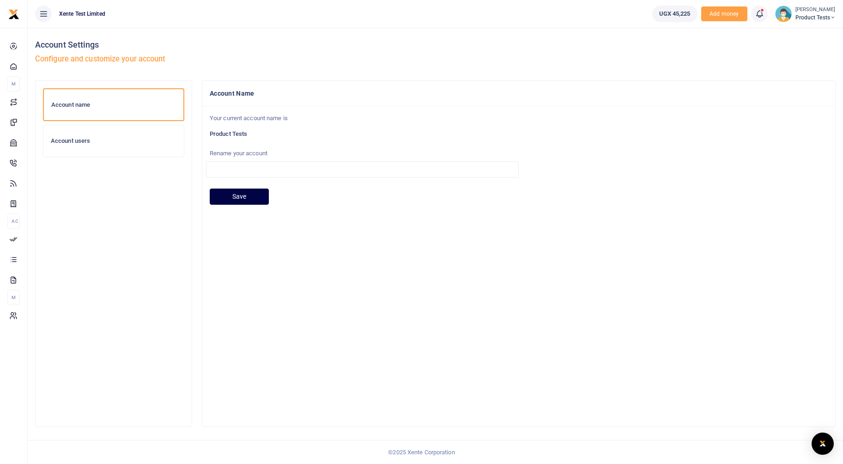
click at [78, 141] on h6 "Account users" at bounding box center [114, 140] width 126 height 7
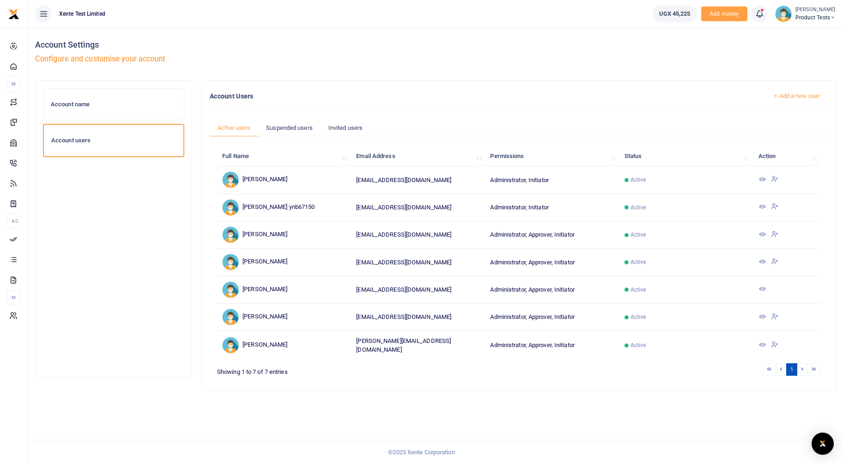
click at [758, 179] on icon at bounding box center [761, 178] width 7 height 7
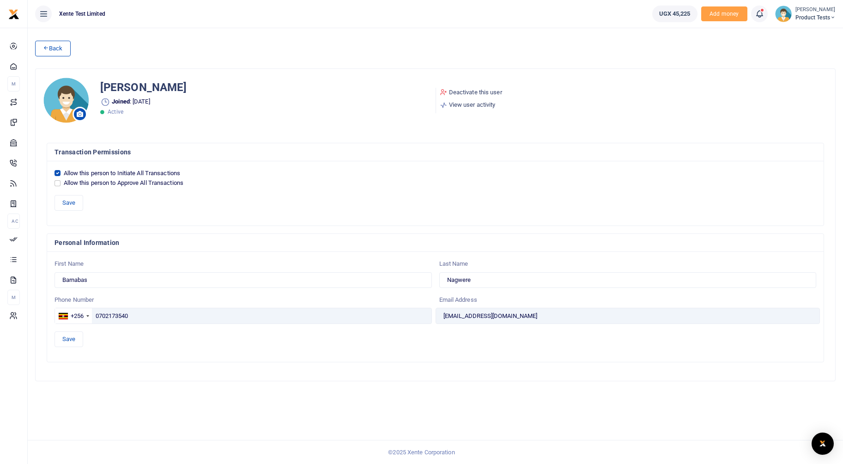
drag, startPoint x: 66, startPoint y: 173, endPoint x: 173, endPoint y: 170, distance: 107.1
click at [173, 170] on label "Allow this person to Initiate All Transactions" at bounding box center [122, 173] width 117 height 9
drag, startPoint x: 173, startPoint y: 170, endPoint x: 174, endPoint y: 179, distance: 8.9
click at [174, 179] on label "Allow this person to Approve All Transactions" at bounding box center [124, 182] width 120 height 9
drag, startPoint x: 97, startPoint y: 172, endPoint x: 126, endPoint y: 171, distance: 28.2
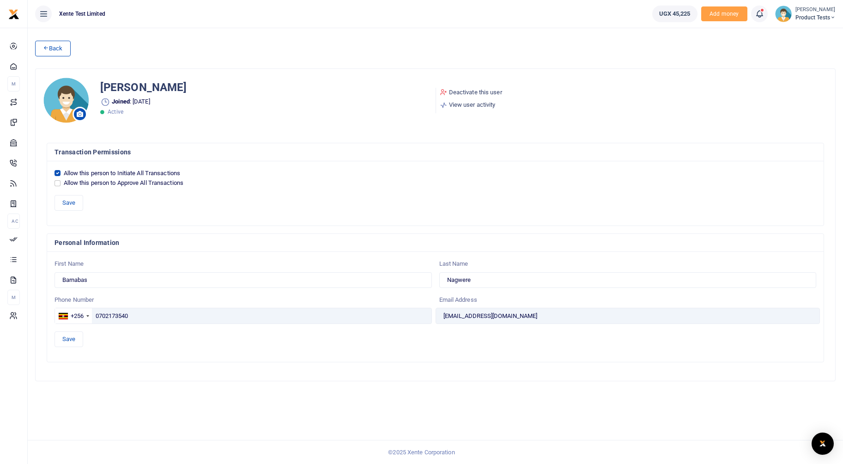
click at [126, 171] on label "Allow this person to Initiate All Transactions" at bounding box center [122, 173] width 117 height 9
drag, startPoint x: 126, startPoint y: 171, endPoint x: 150, endPoint y: 184, distance: 27.9
click at [150, 184] on label "Allow this person to Approve All Transactions" at bounding box center [124, 182] width 120 height 9
click at [386, 151] on h4 "Transaction Permissions" at bounding box center [434, 152] width 761 height 10
click at [62, 51] on link "Back" at bounding box center [53, 49] width 36 height 16
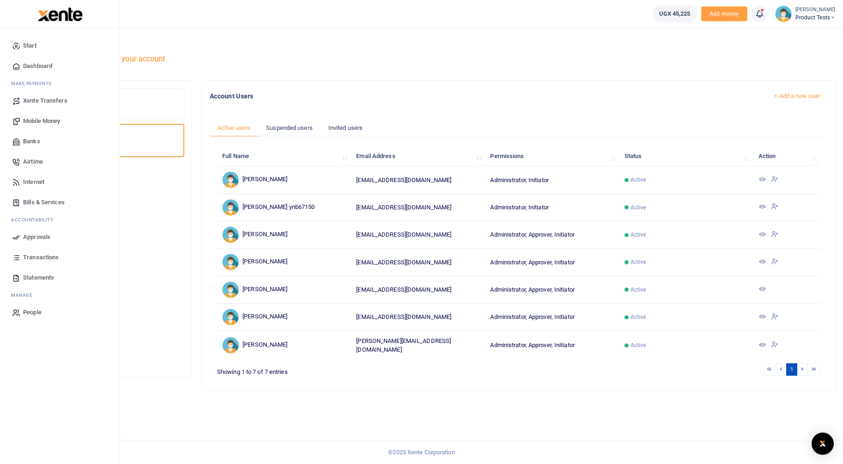
click at [36, 259] on span "Transactions" at bounding box center [41, 257] width 36 height 9
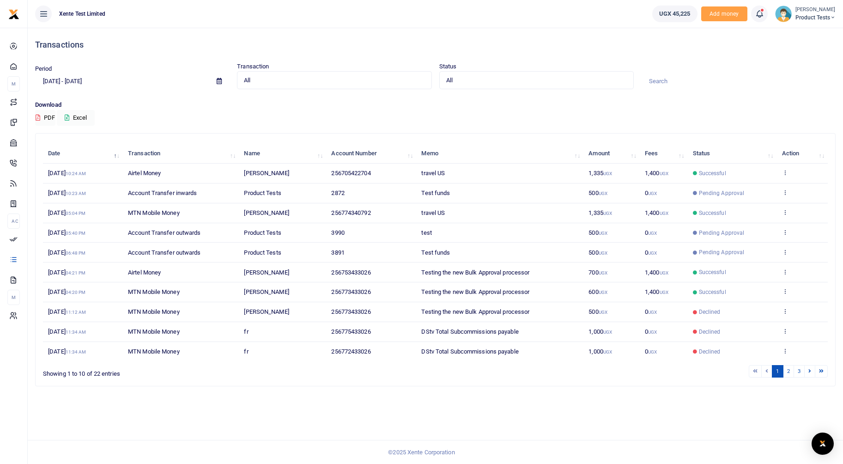
click at [816, 429] on div "Transactions Period [DATE] - [DATE] Transaction All Select an option... All Air…" at bounding box center [435, 246] width 815 height 436
click at [819, 439] on img "Open Intercom Messenger" at bounding box center [822, 443] width 12 height 11
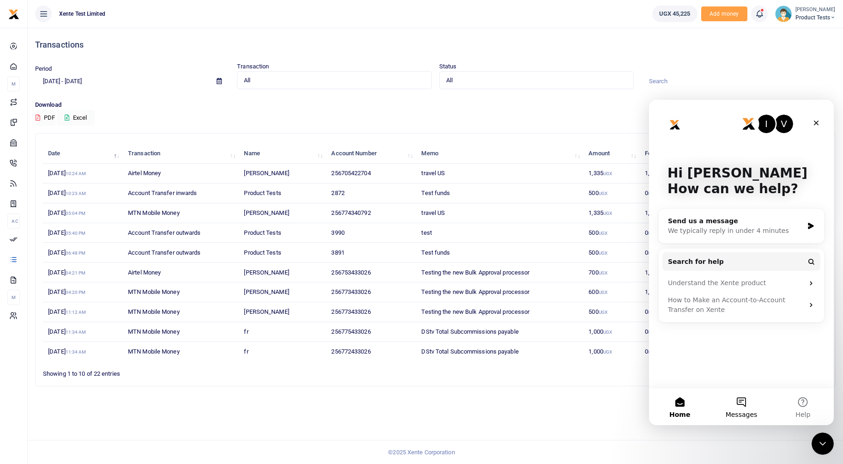
click at [733, 406] on button "Messages" at bounding box center [740, 406] width 61 height 37
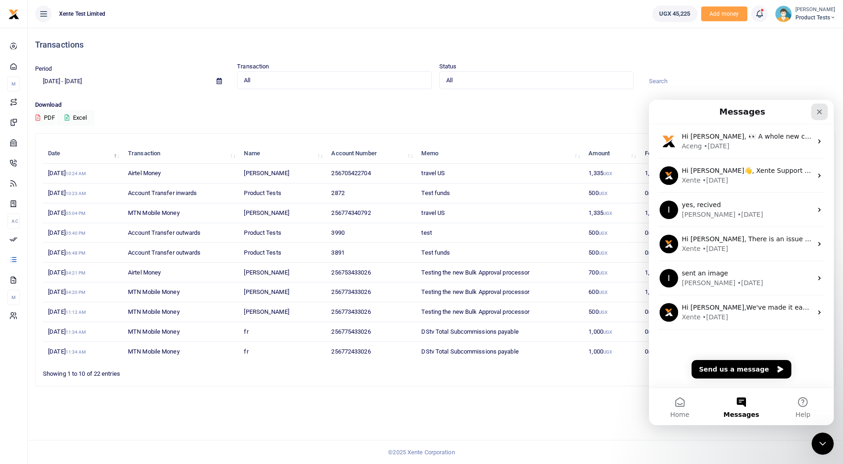
click at [816, 114] on icon "Close" at bounding box center [818, 111] width 7 height 7
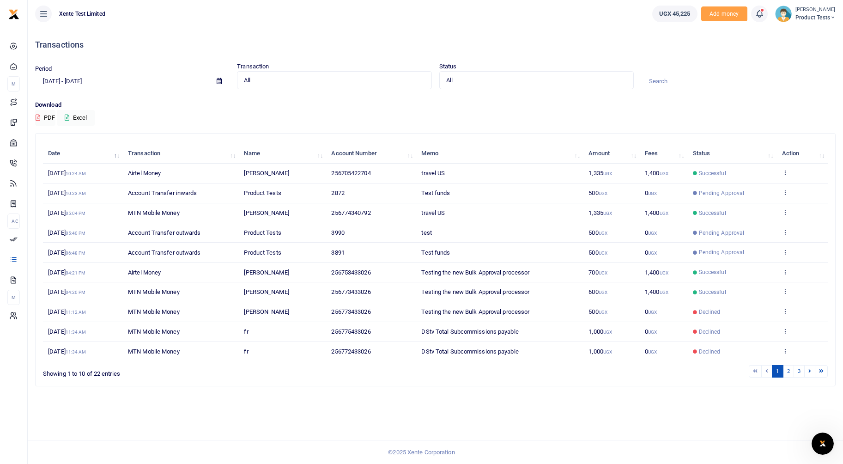
click at [815, 20] on span "Product Tests" at bounding box center [815, 17] width 40 height 8
click at [802, 65] on link "Account Settings" at bounding box center [796, 67] width 81 height 13
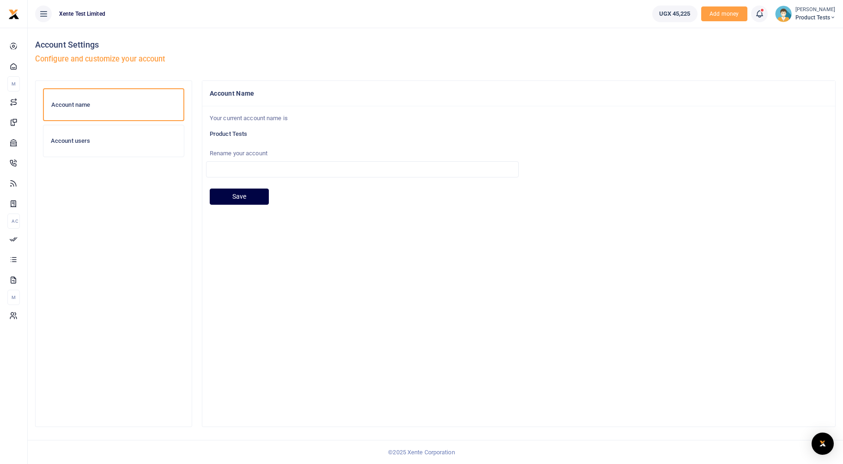
click at [117, 146] on div "Account users" at bounding box center [113, 140] width 140 height 31
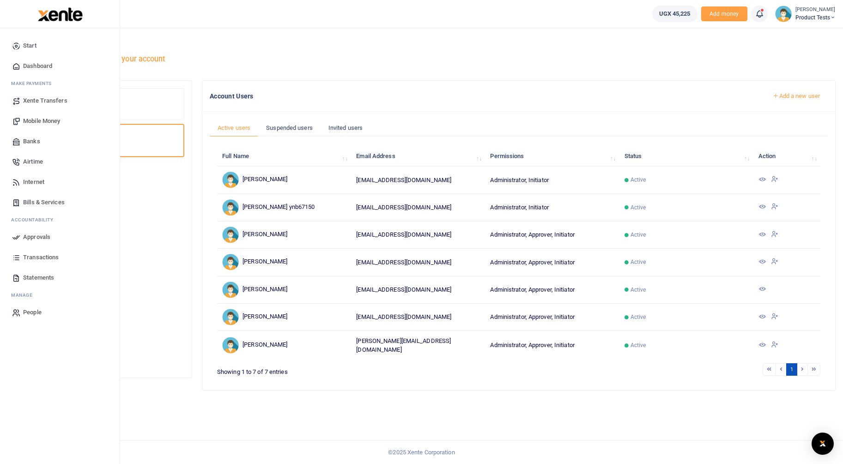
click at [35, 259] on span "Transactions" at bounding box center [41, 257] width 36 height 9
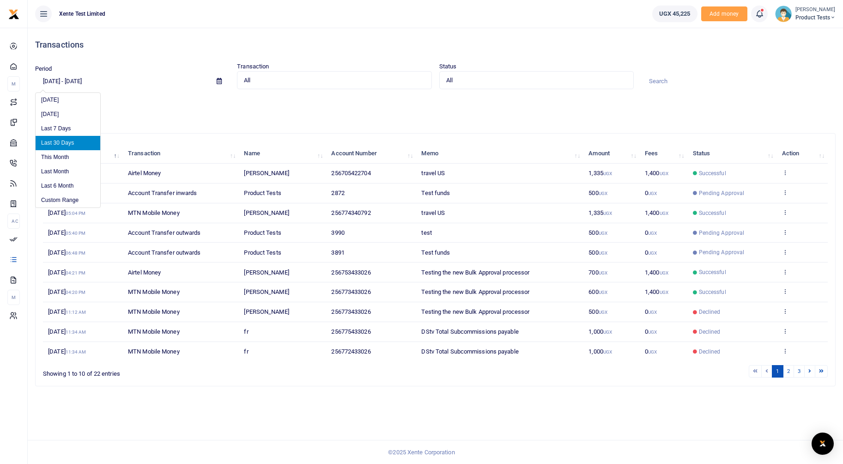
click at [89, 81] on input "[DATE] - [DATE]" at bounding box center [122, 81] width 174 height 16
click at [57, 183] on li "Last 6 Month" at bounding box center [68, 186] width 65 height 14
type input "[DATE] - [DATE]"
click at [80, 80] on input "[DATE] - [DATE]" at bounding box center [122, 81] width 174 height 16
click at [68, 187] on li "Last 6 Month" at bounding box center [68, 186] width 65 height 14
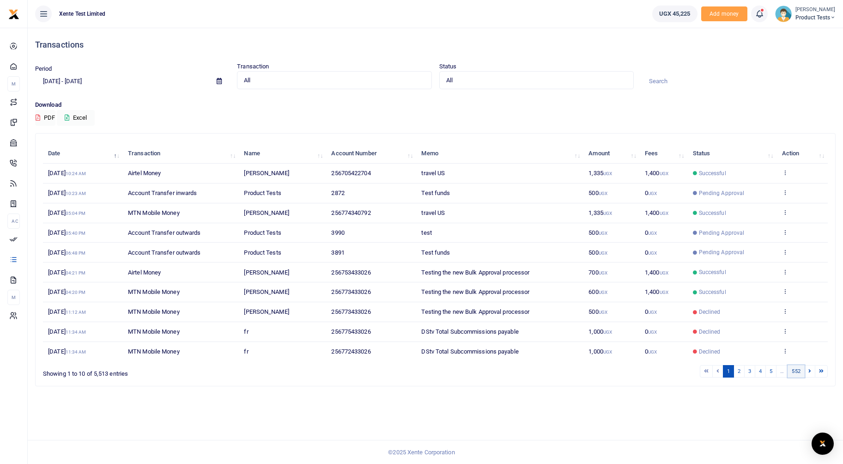
click at [798, 373] on link "552" at bounding box center [795, 371] width 17 height 12
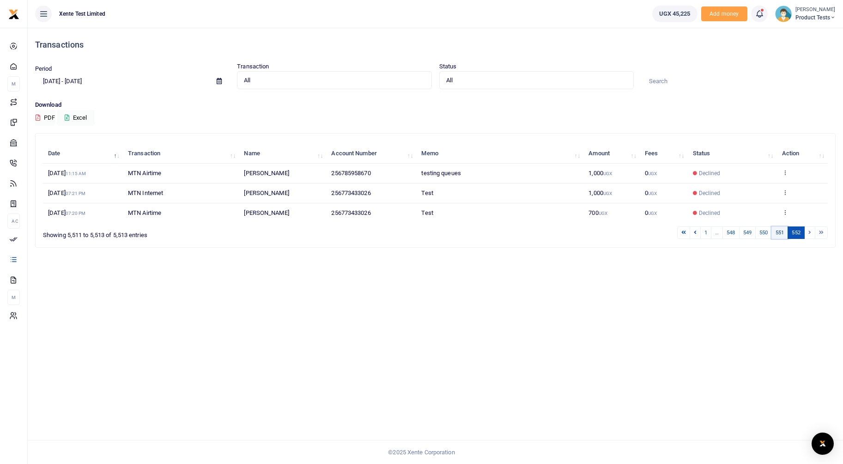
click at [774, 230] on link "551" at bounding box center [779, 232] width 17 height 12
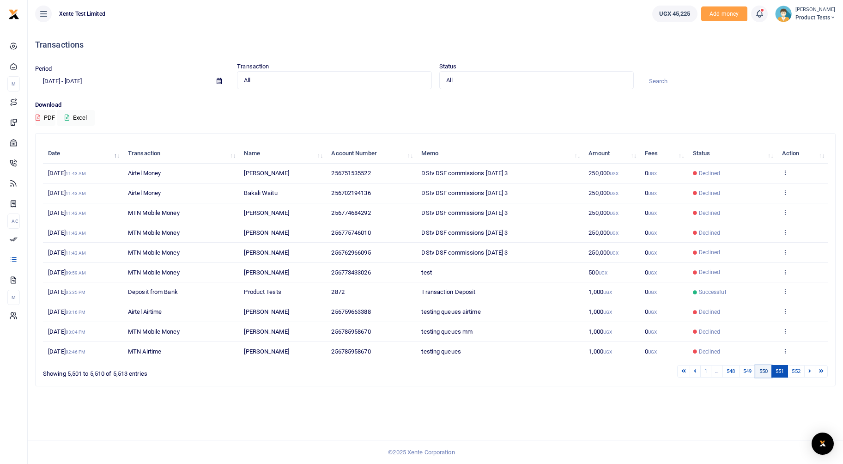
click at [764, 370] on link "550" at bounding box center [763, 371] width 17 height 12
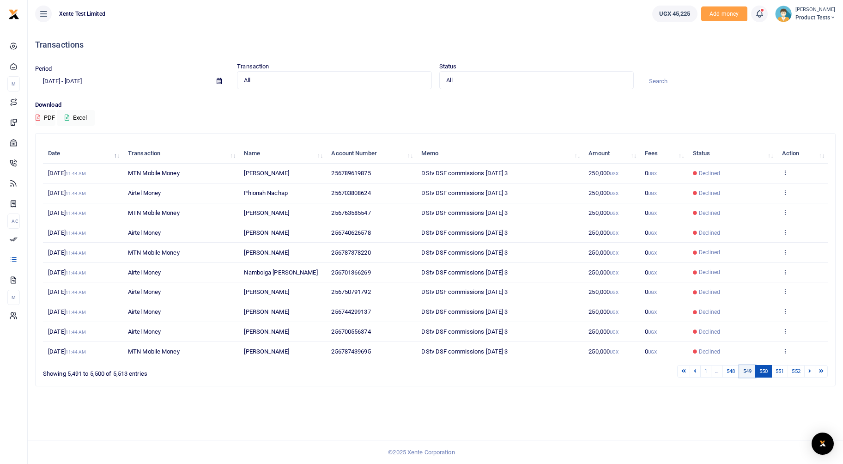
click at [740, 371] on link "549" at bounding box center [747, 371] width 17 height 12
click at [731, 372] on link "548" at bounding box center [730, 371] width 17 height 12
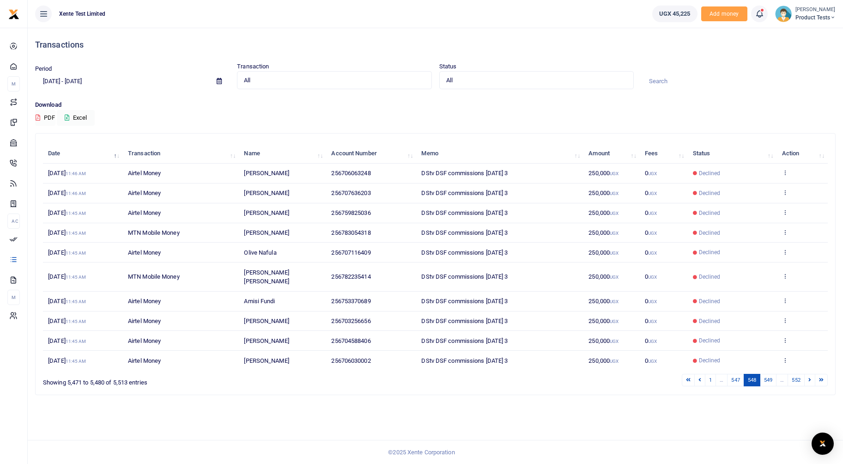
click at [49, 115] on button "PDF" at bounding box center [45, 118] width 20 height 16
click at [741, 374] on ul "1 … 547 548 549 … 552" at bounding box center [600, 380] width 454 height 12
click at [739, 374] on link "547" at bounding box center [735, 380] width 17 height 12
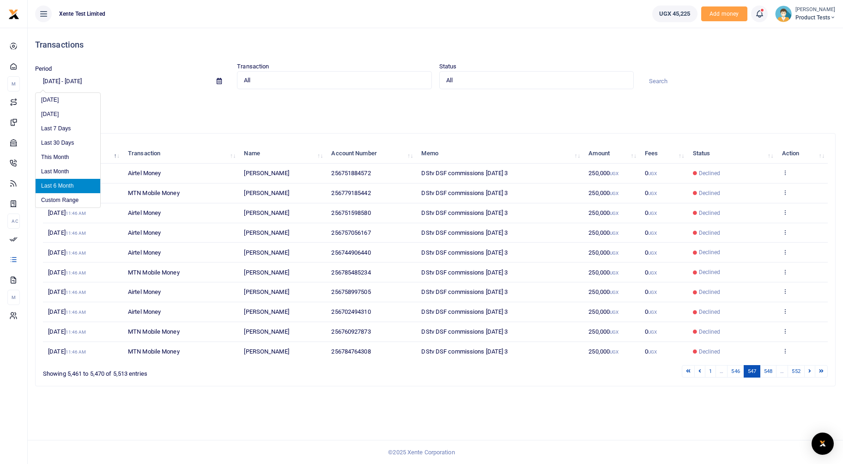
drag, startPoint x: 39, startPoint y: 81, endPoint x: 151, endPoint y: 83, distance: 112.2
click at [151, 83] on input "02/18/2025 - 08/18/2025" at bounding box center [122, 81] width 174 height 16
click at [164, 101] on p "Download" at bounding box center [435, 105] width 800 height 10
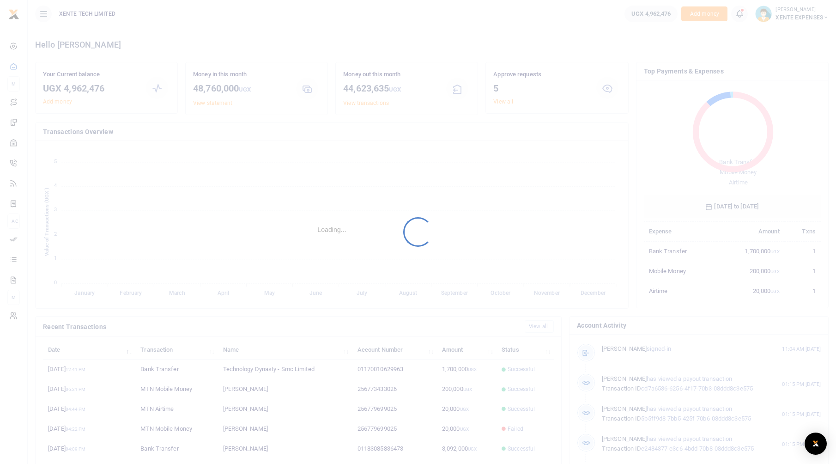
scroll to position [123, 170]
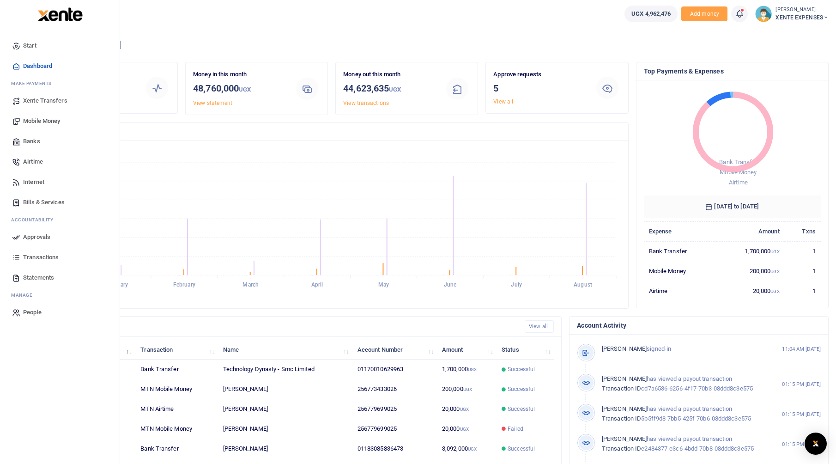
click at [30, 257] on span "Transactions" at bounding box center [41, 257] width 36 height 9
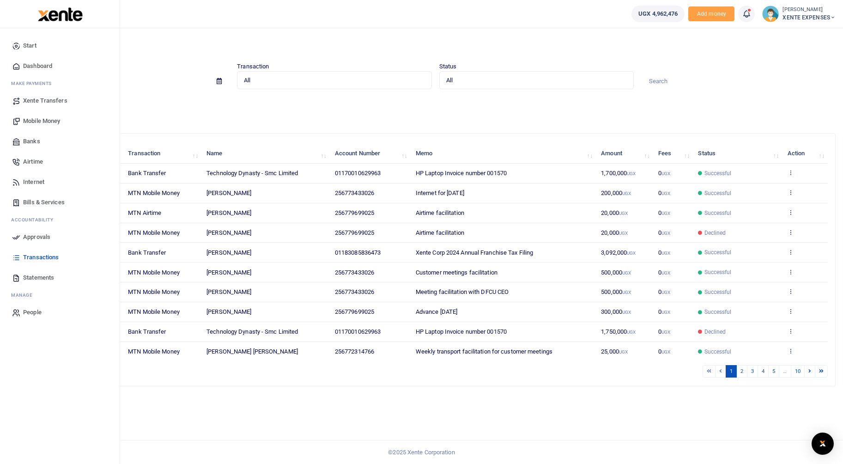
click at [32, 140] on span "Banks" at bounding box center [31, 141] width 17 height 9
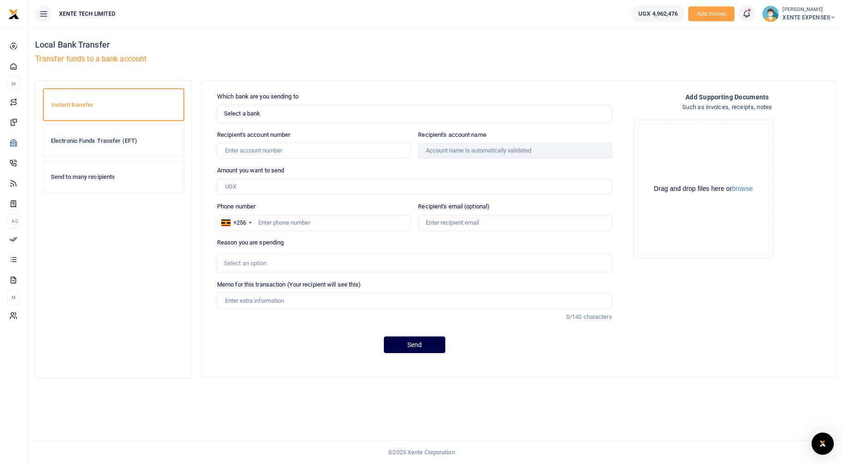
click at [281, 114] on span "Select a bank" at bounding box center [411, 113] width 374 height 9
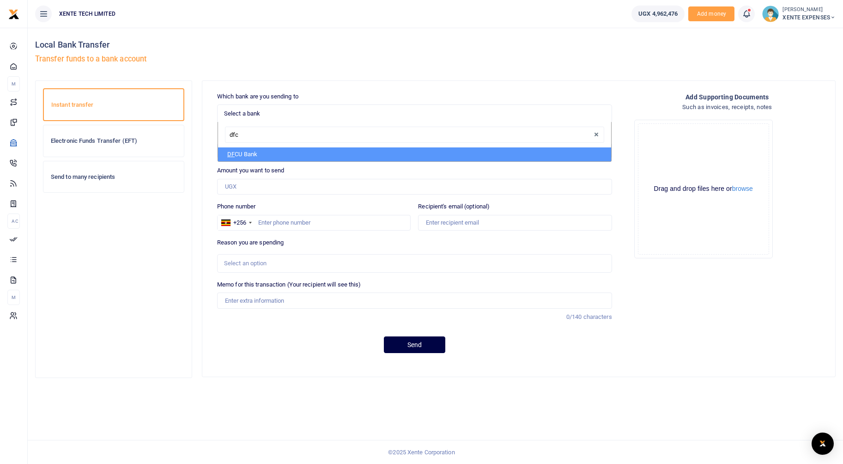
type input "dfcu"
select select "DFCU"
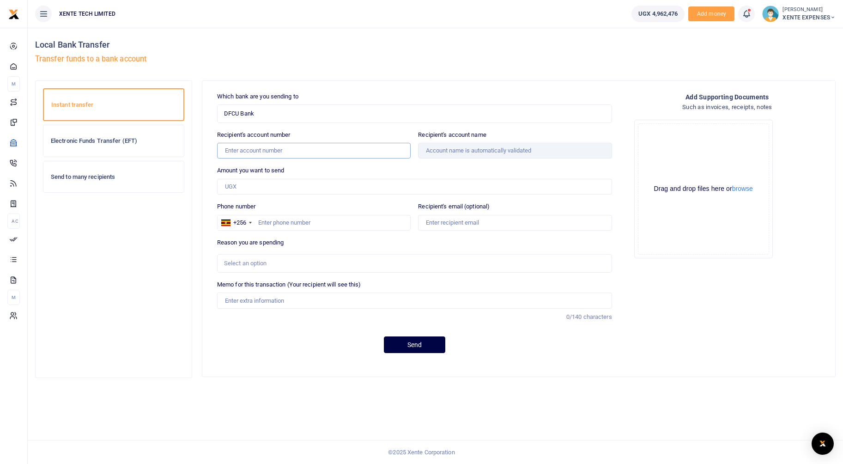
click at [292, 154] on input "Recipient's account number" at bounding box center [313, 151] width 193 height 16
type input "0"
click at [266, 155] on input "Recipient's account number" at bounding box center [313, 151] width 193 height 16
type input "01183085836473"
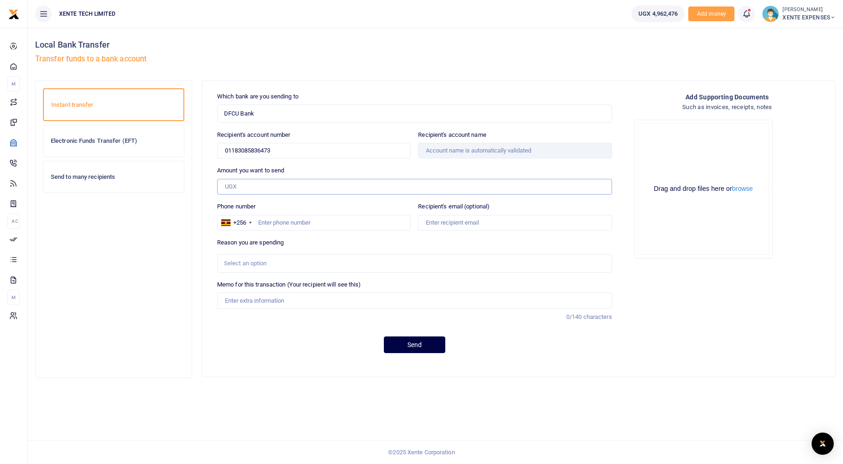
click at [257, 186] on input "Amount you want to send" at bounding box center [414, 187] width 395 height 16
type input "40"
type input "[PERSON_NAME]"
type input "40,000"
click at [290, 190] on input "40,000" at bounding box center [414, 187] width 395 height 16
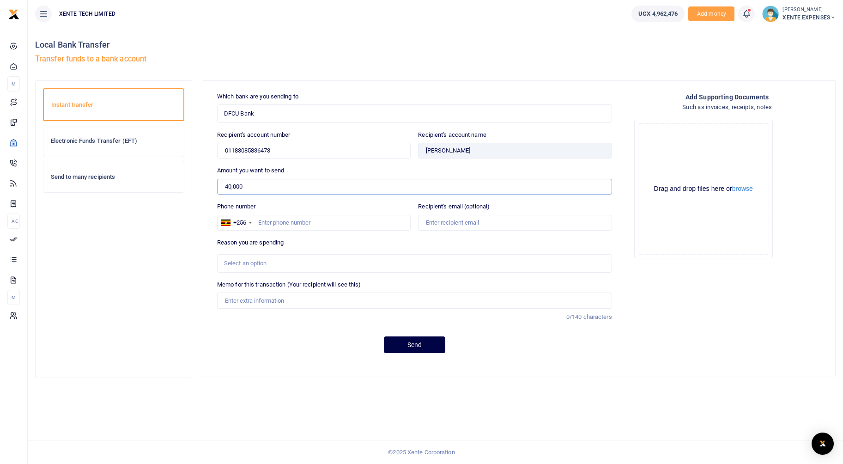
drag, startPoint x: 248, startPoint y: 186, endPoint x: 194, endPoint y: 185, distance: 53.6
click at [195, 185] on div "Instant transfer Electronic Funds Transfer (EFT) Send to many recipients" at bounding box center [434, 233] width 807 height 307
click at [310, 183] on input "Amount you want to send" at bounding box center [414, 187] width 395 height 16
type input "300,000"
type input "[US_STATE] Registered Agent fees"
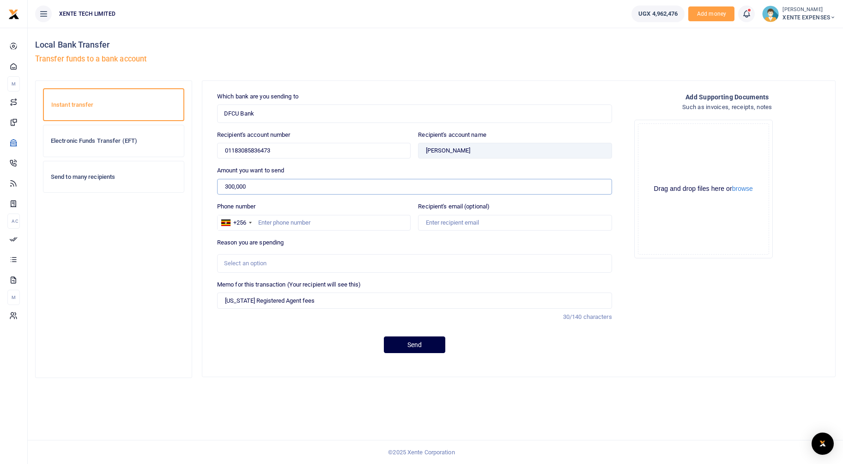
drag, startPoint x: 252, startPoint y: 186, endPoint x: 183, endPoint y: 181, distance: 68.5
click at [183, 181] on div "Instant transfer Electronic Funds Transfer (EFT) Send to many recipients" at bounding box center [434, 233] width 807 height 307
type input "40,000"
click at [294, 221] on input "Phone number" at bounding box center [313, 223] width 193 height 16
type input "773433026"
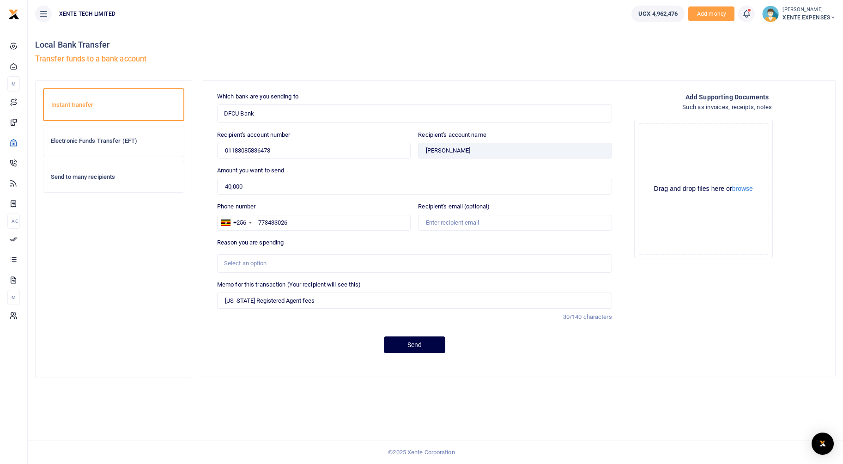
click at [296, 258] on div "Select an option" at bounding box center [414, 263] width 394 height 10
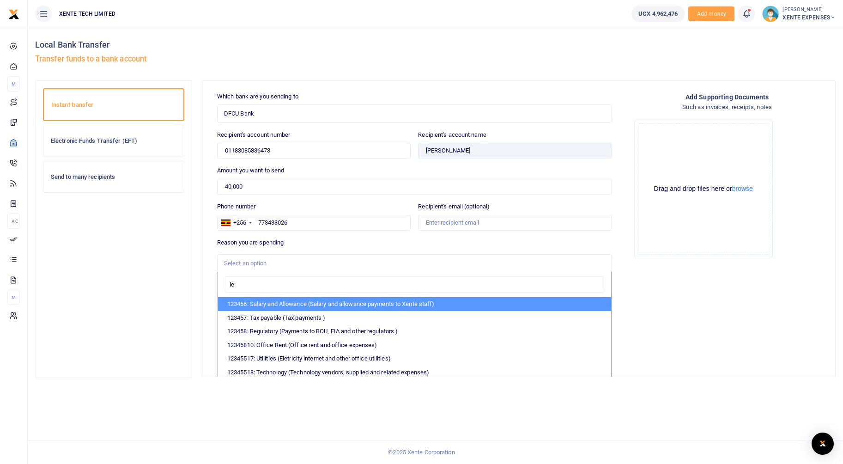
type input "leg"
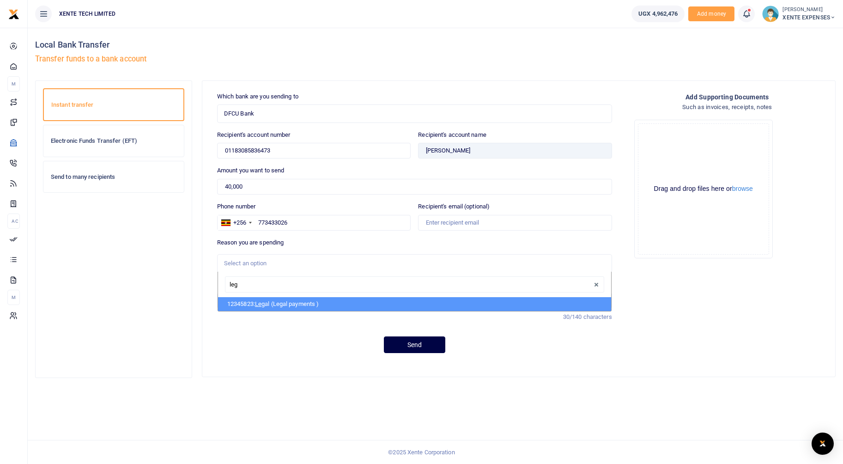
click at [330, 306] on li "12345823: Leg al (Legal payments )" at bounding box center [414, 304] width 393 height 14
select select "17"
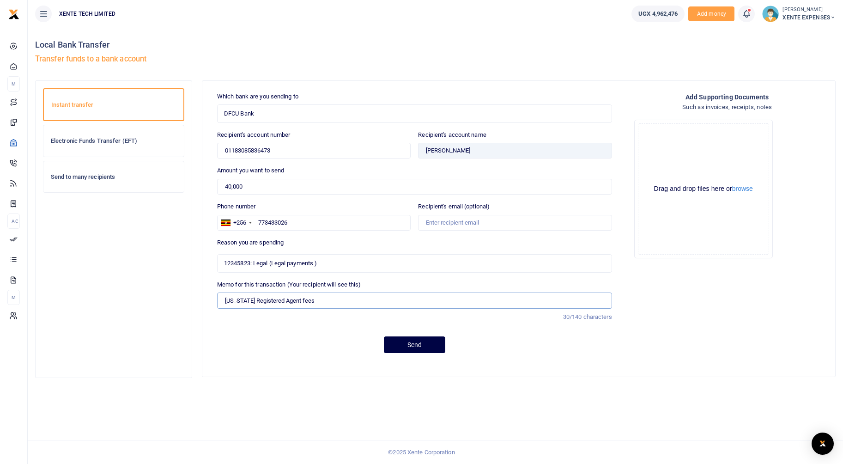
drag, startPoint x: 224, startPoint y: 299, endPoint x: 340, endPoint y: 298, distance: 115.9
click at [340, 298] on input "Delaware Registered Agent fees" at bounding box center [414, 300] width 395 height 16
click at [259, 301] on input "Xente Corp State status verification" at bounding box center [414, 300] width 395 height 16
type input "Xente Corp Delaware status verification"
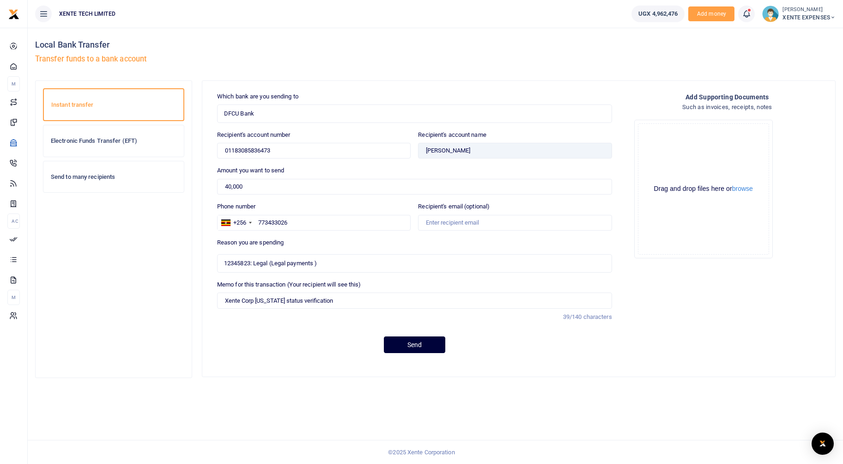
click at [420, 343] on button "Send" at bounding box center [414, 344] width 61 height 17
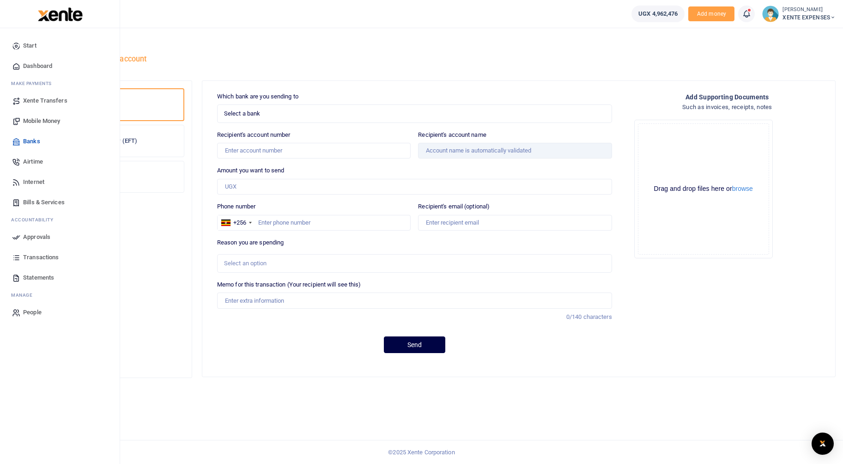
click at [22, 235] on link "Approvals" at bounding box center [59, 237] width 105 height 20
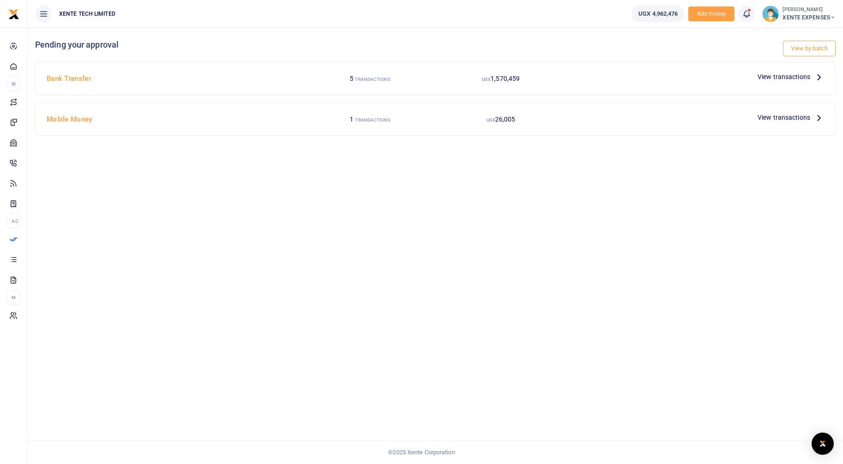
click at [790, 77] on span "View transactions" at bounding box center [783, 77] width 53 height 10
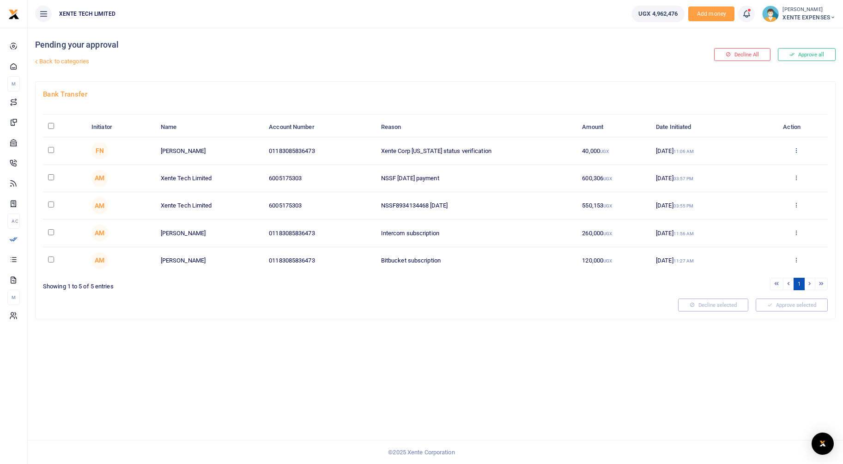
click at [797, 150] on icon at bounding box center [796, 150] width 6 height 6
click at [749, 162] on link "Approve" at bounding box center [761, 165] width 73 height 13
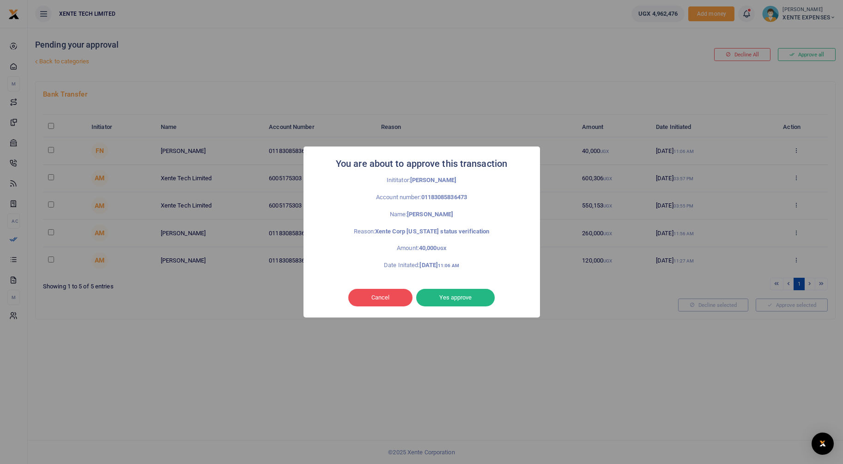
click at [457, 292] on button "Yes approve" at bounding box center [455, 298] width 78 height 18
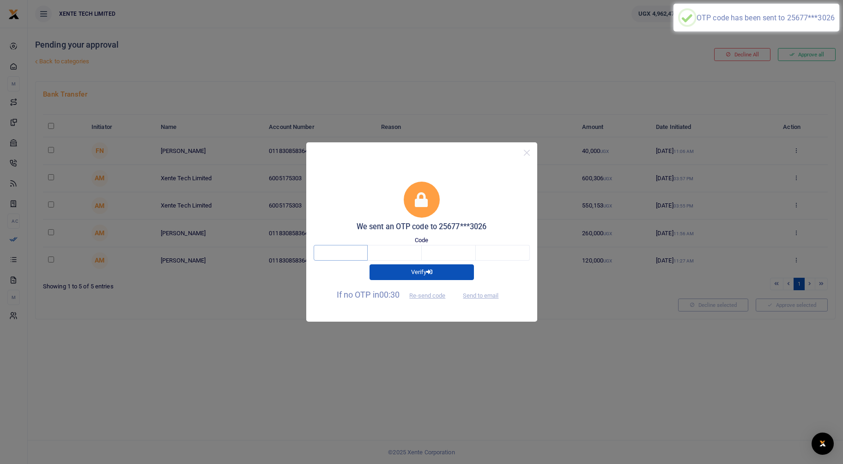
click at [356, 250] on input "text" at bounding box center [340, 253] width 54 height 16
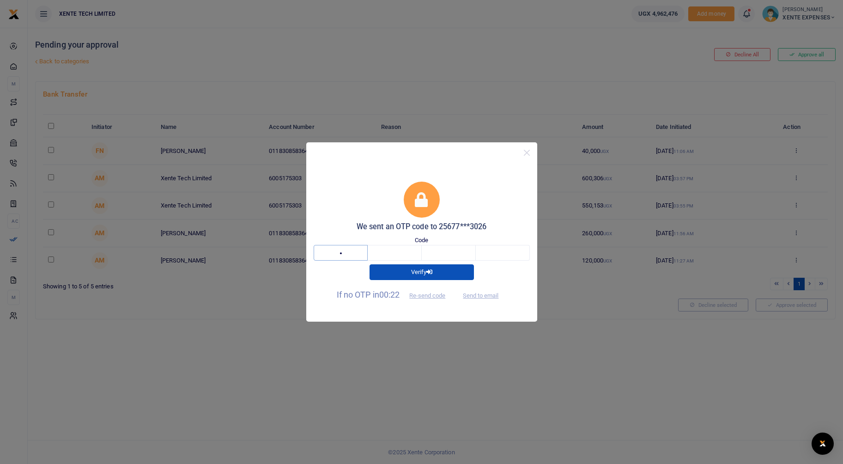
type input "4"
type input "2"
type input "3"
type input "1"
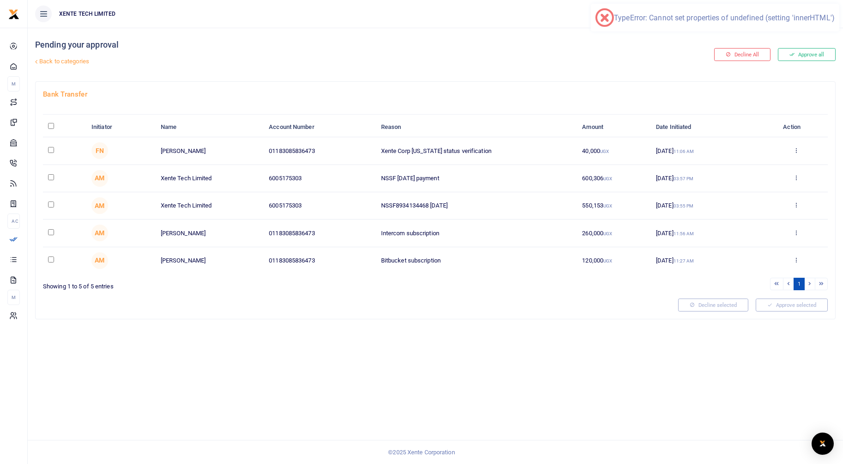
click at [48, 149] on input "checkbox" at bounding box center [51, 150] width 6 height 6
checkbox input "true"
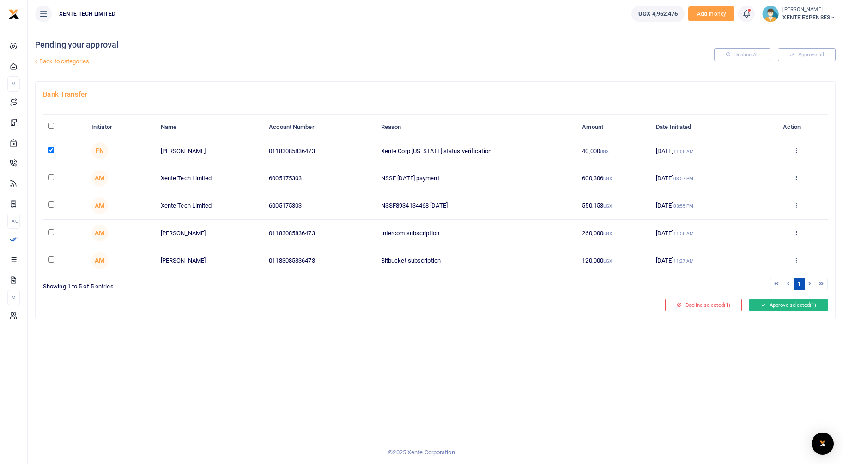
click at [803, 305] on button "Approve selected (1)" at bounding box center [788, 304] width 78 height 13
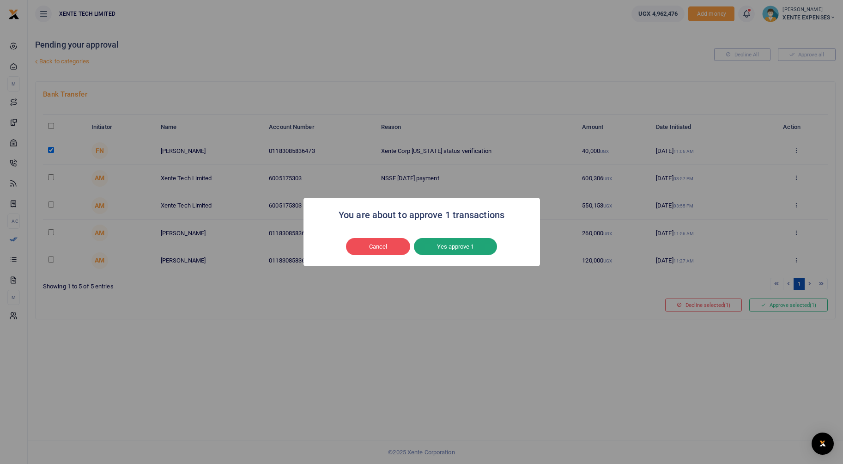
click at [442, 245] on button "Yes approve 1" at bounding box center [455, 247] width 83 height 18
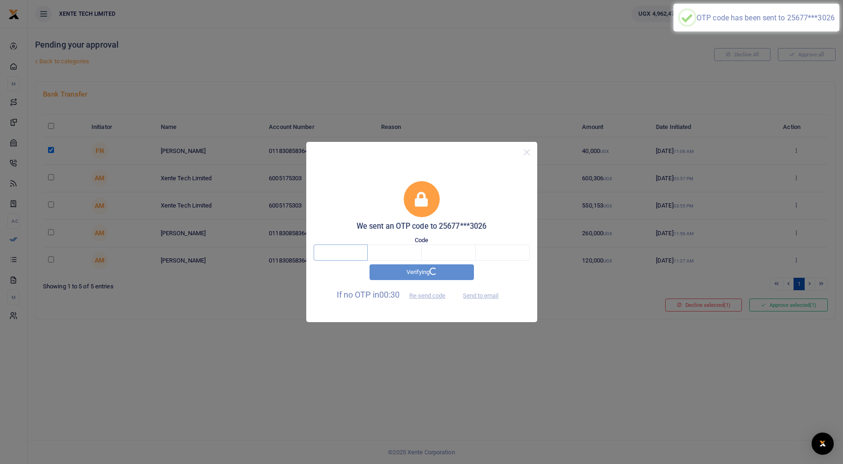
click at [338, 254] on input "text" at bounding box center [340, 252] width 54 height 16
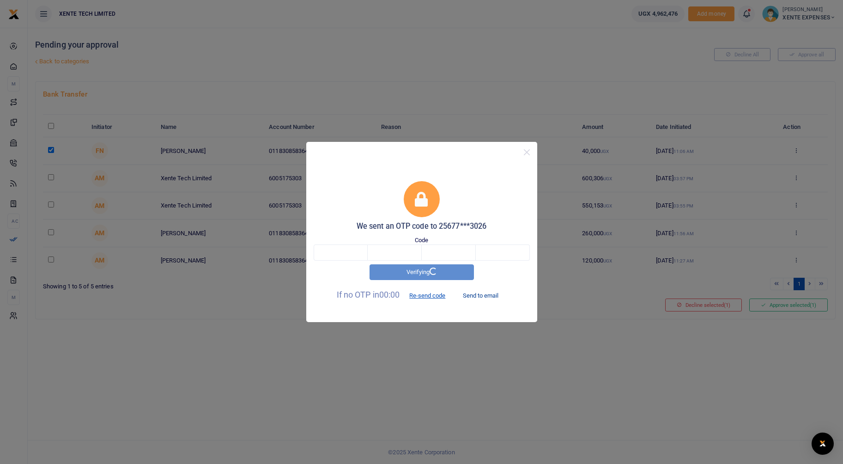
click at [482, 295] on button "Send to email" at bounding box center [480, 295] width 51 height 16
click at [340, 256] on input "text" at bounding box center [340, 253] width 54 height 16
paste input "2"
type input "2"
type input "4"
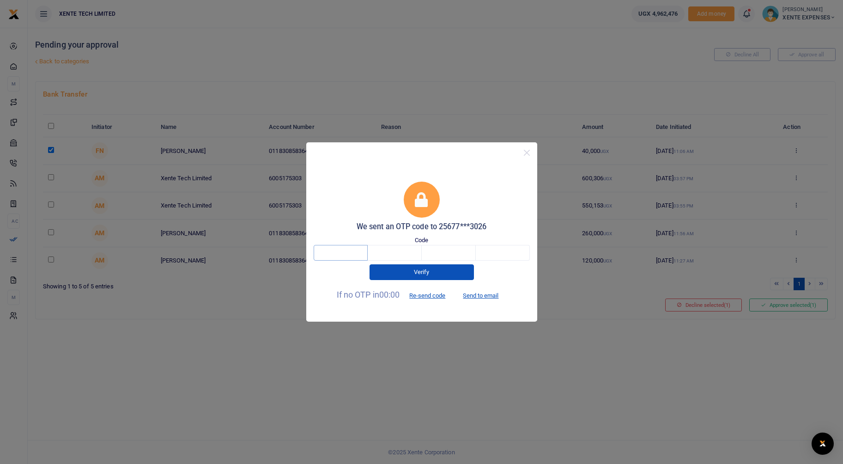
type input "4"
type input "8"
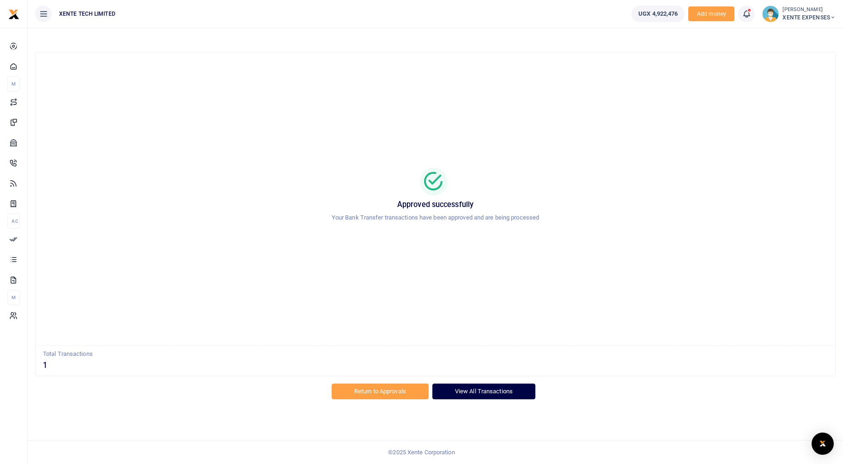
click at [470, 391] on link "View All Transactions" at bounding box center [483, 391] width 103 height 16
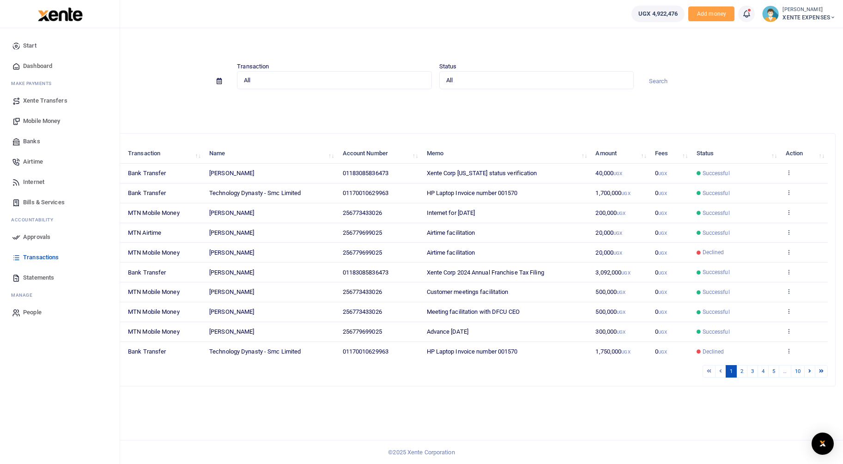
click at [22, 278] on link "Statements" at bounding box center [59, 277] width 105 height 20
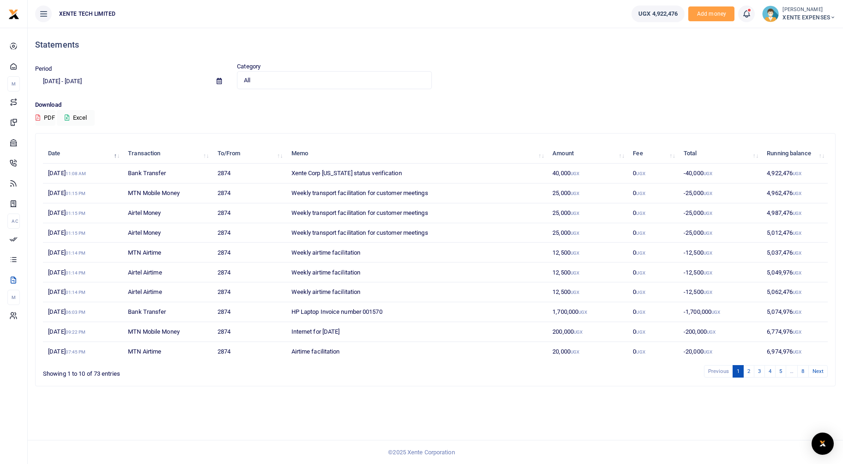
click at [537, 72] on div "Period [DATE] - [DATE] Category All Select an option... All Credit Debit Transa…" at bounding box center [434, 75] width 807 height 27
